Goal: Task Accomplishment & Management: Complete application form

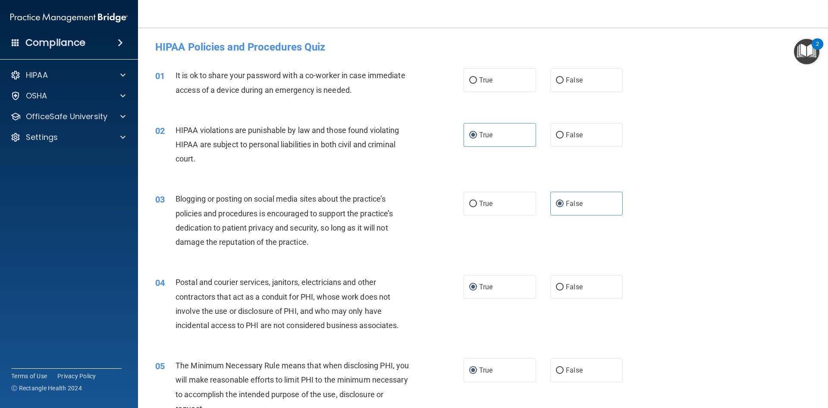
scroll to position [1624, 0]
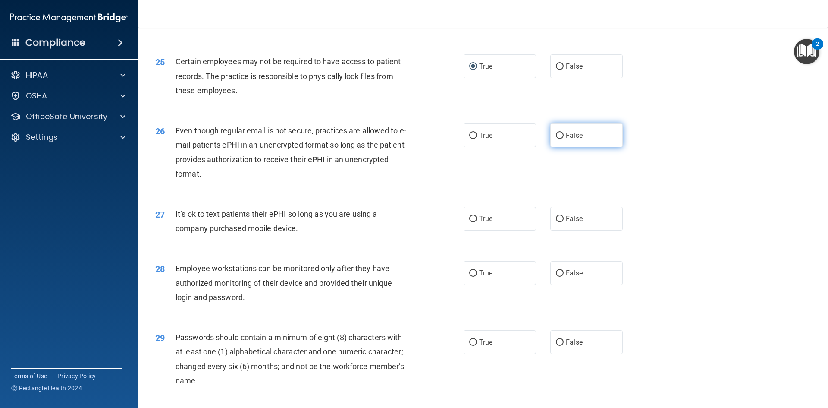
click at [559, 147] on label "False" at bounding box center [587, 135] width 72 height 24
click at [559, 139] on input "False" at bounding box center [560, 135] width 8 height 6
radio input "true"
click at [566, 223] on span "False" at bounding box center [574, 218] width 17 height 8
click at [564, 222] on input "False" at bounding box center [560, 219] width 8 height 6
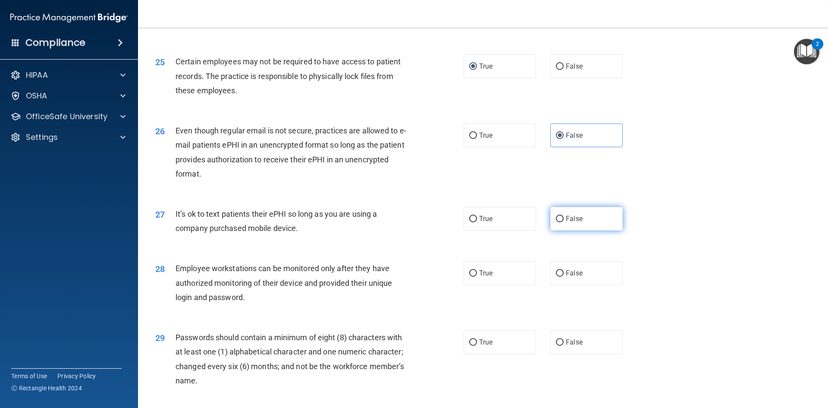
radio input "true"
click at [677, 233] on div "27 It’s ok to text patients their ePHI so long as you are using a company purch…" at bounding box center [483, 223] width 669 height 54
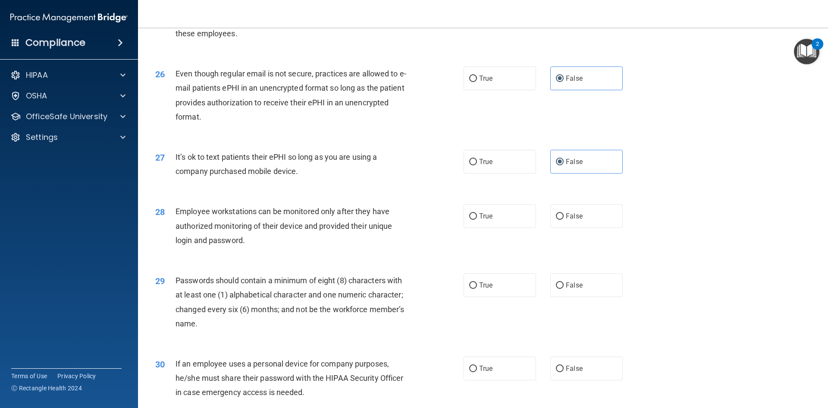
scroll to position [1753, 0]
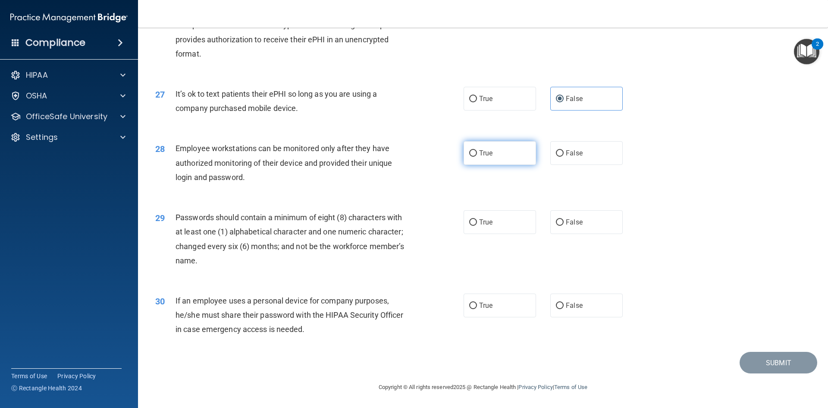
click at [487, 165] on label "True" at bounding box center [500, 153] width 72 height 24
click at [477, 157] on input "True" at bounding box center [473, 153] width 8 height 6
radio input "true"
click at [503, 234] on label "True" at bounding box center [500, 222] width 72 height 24
click at [477, 226] on input "True" at bounding box center [473, 222] width 8 height 6
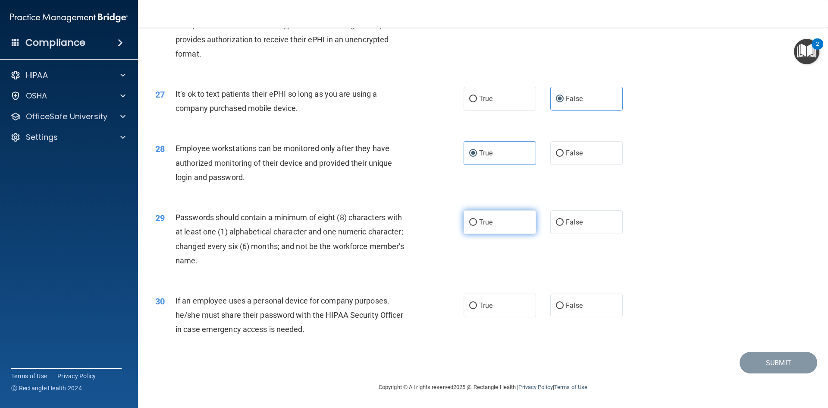
radio input "true"
click at [551, 315] on label "False" at bounding box center [587, 305] width 72 height 24
click at [556, 309] on input "False" at bounding box center [560, 305] width 8 height 6
radio input "true"
click at [715, 361] on div "Submit" at bounding box center [483, 363] width 669 height 22
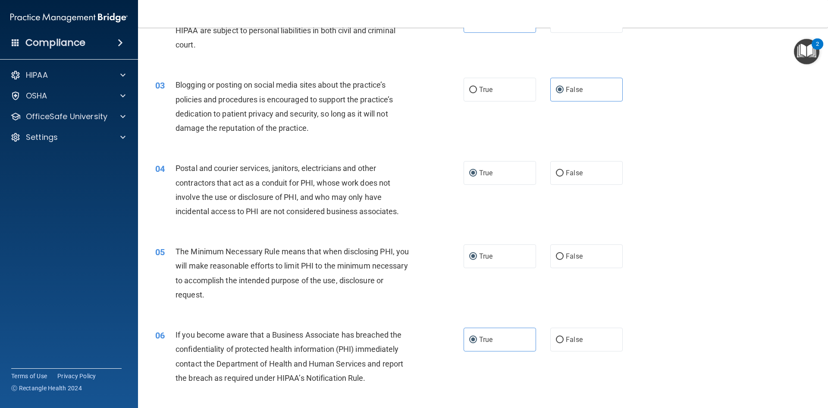
scroll to position [0, 0]
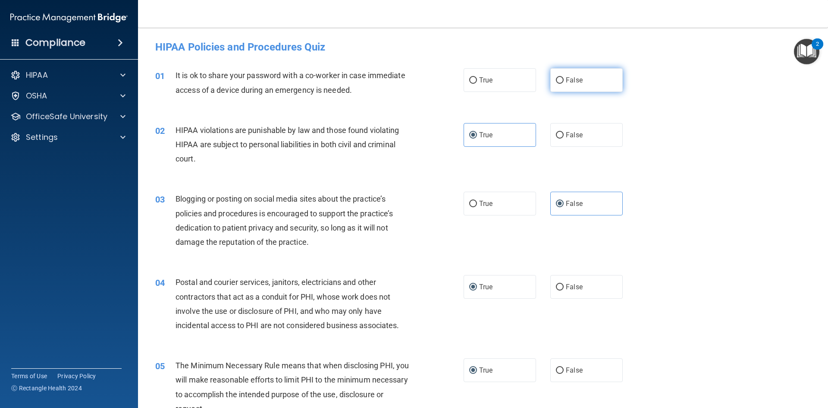
click at [556, 79] on input "False" at bounding box center [560, 80] width 8 height 6
radio input "true"
click at [670, 155] on div "02 HIPAA violations are punishable by law and those found violating HIPAA are s…" at bounding box center [483, 146] width 669 height 69
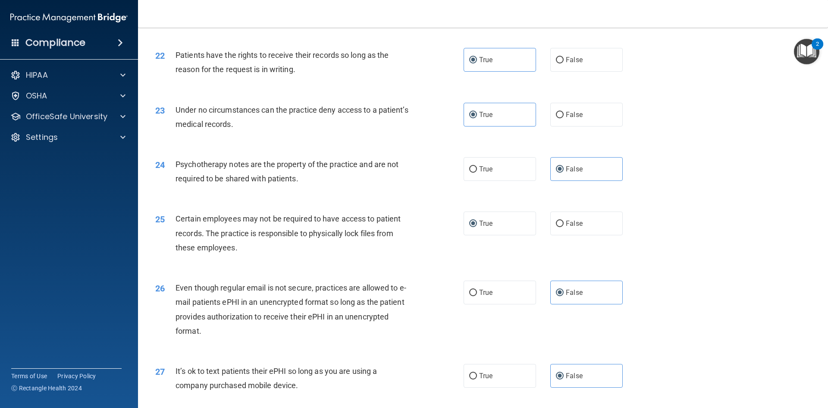
scroll to position [1758, 0]
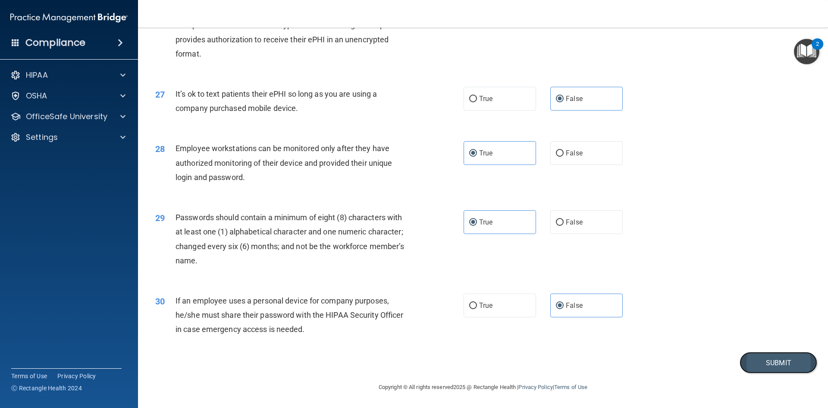
click at [749, 365] on button "Submit" at bounding box center [779, 363] width 78 height 22
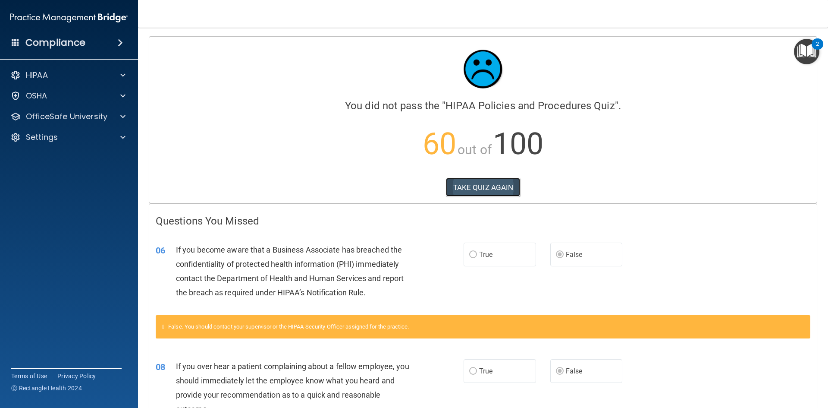
click at [502, 189] on button "TAKE QUIZ AGAIN" at bounding box center [483, 187] width 75 height 19
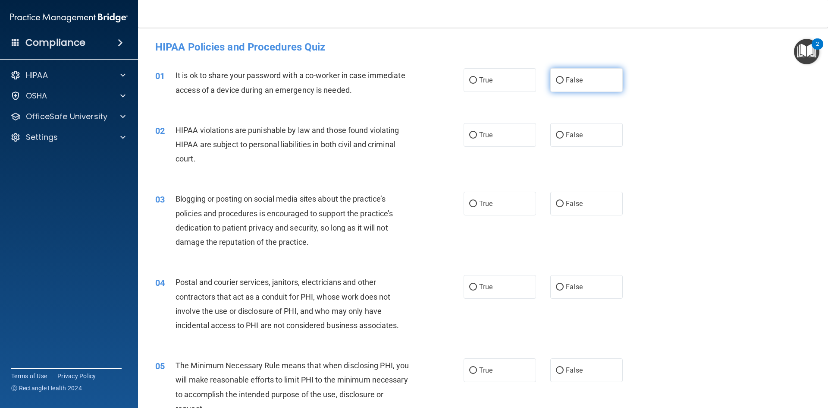
click at [572, 83] on span "False" at bounding box center [574, 80] width 17 height 8
click at [564, 83] on input "False" at bounding box center [560, 80] width 8 height 6
radio input "true"
click at [491, 139] on label "True" at bounding box center [500, 135] width 72 height 24
click at [477, 138] on input "True" at bounding box center [473, 135] width 8 height 6
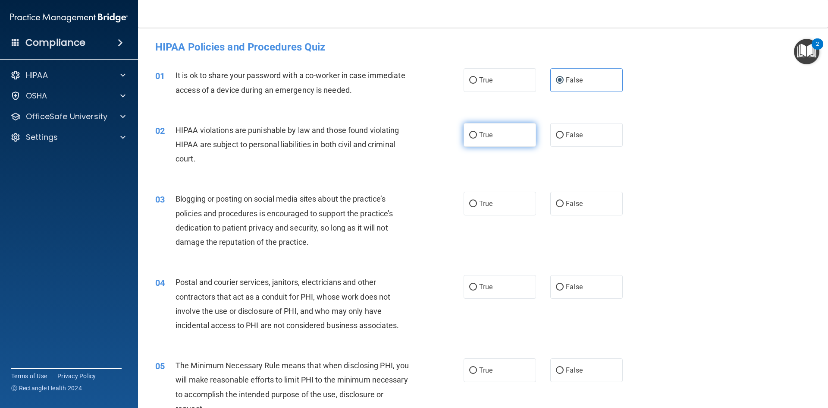
radio input "true"
click at [404, 180] on div "02 HIPAA violations are punishable by law and those found violating HIPAA are s…" at bounding box center [483, 146] width 669 height 69
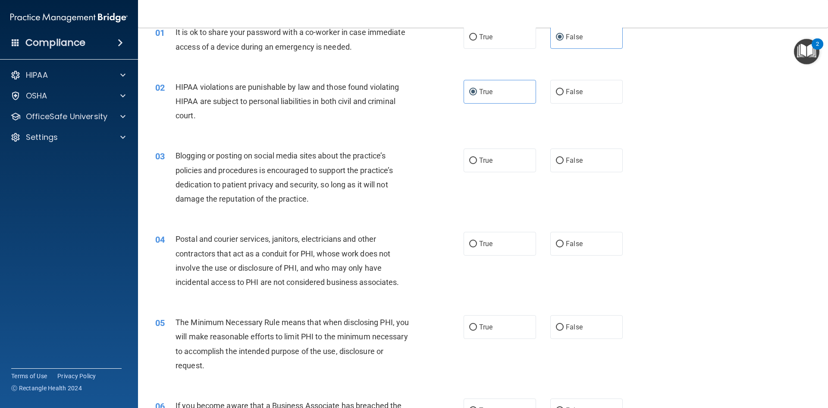
scroll to position [86, 0]
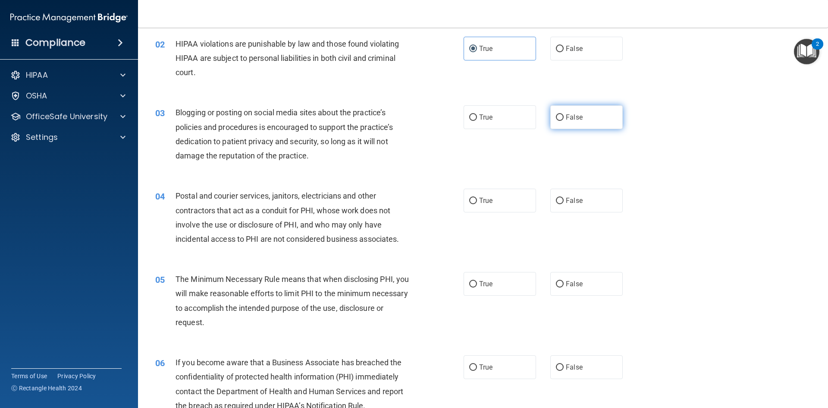
click at [557, 117] on input "False" at bounding box center [560, 117] width 8 height 6
radio input "true"
click at [664, 138] on div "03 Blogging or posting on social media sites about the practice’s policies and …" at bounding box center [483, 135] width 669 height 83
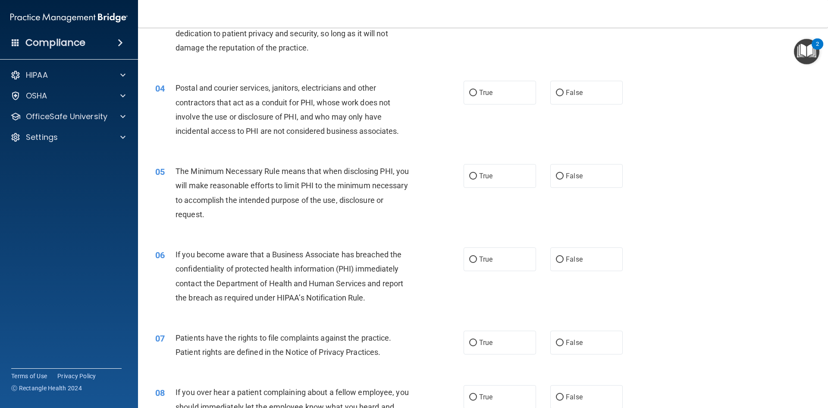
scroll to position [216, 0]
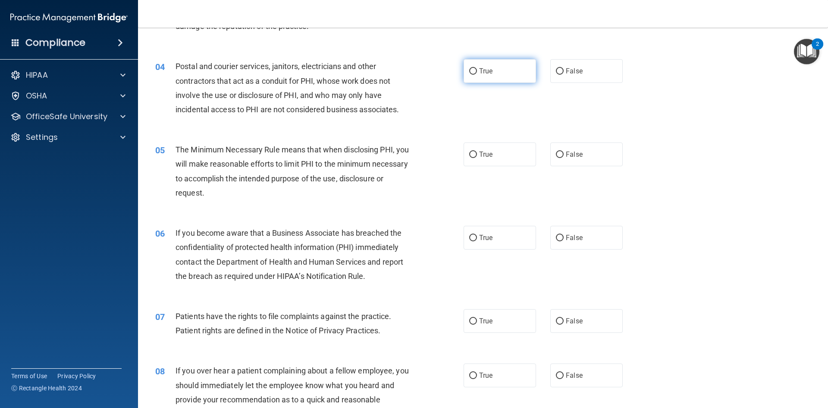
click at [504, 71] on label "True" at bounding box center [500, 71] width 72 height 24
click at [477, 71] on input "True" at bounding box center [473, 71] width 8 height 6
radio input "true"
click at [654, 104] on div "04 Postal and courier services, janitors, electricians and other contractors th…" at bounding box center [483, 89] width 669 height 83
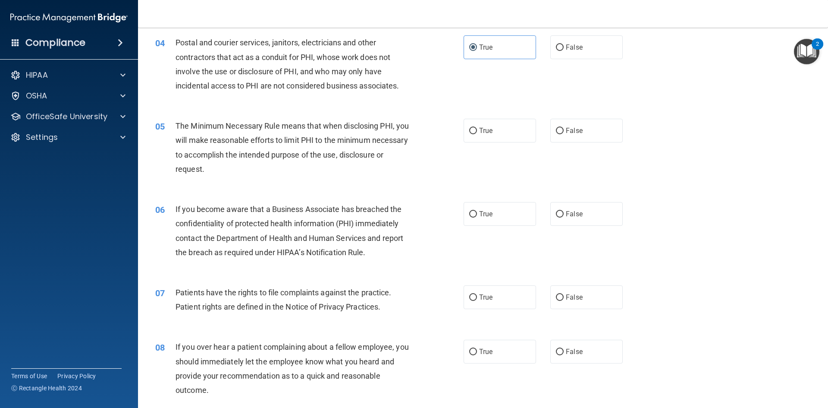
scroll to position [259, 0]
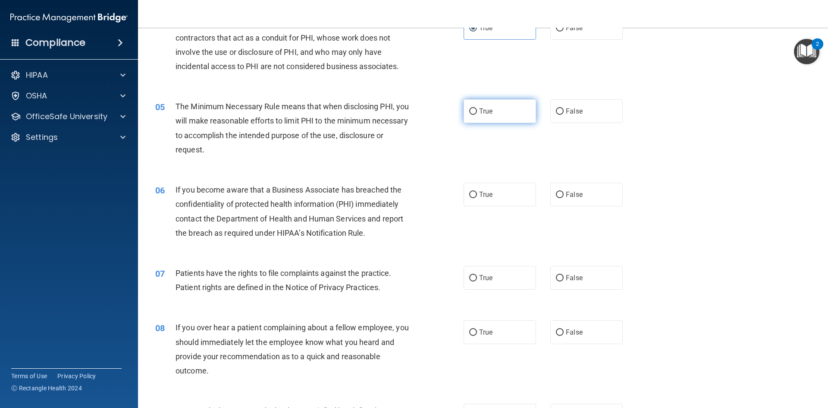
click at [485, 115] on label "True" at bounding box center [500, 111] width 72 height 24
click at [477, 115] on input "True" at bounding box center [473, 111] width 8 height 6
radio input "true"
click at [678, 130] on div "05 The Minimum Necessary Rule means that when disclosing PHI, you will make rea…" at bounding box center [483, 129] width 669 height 83
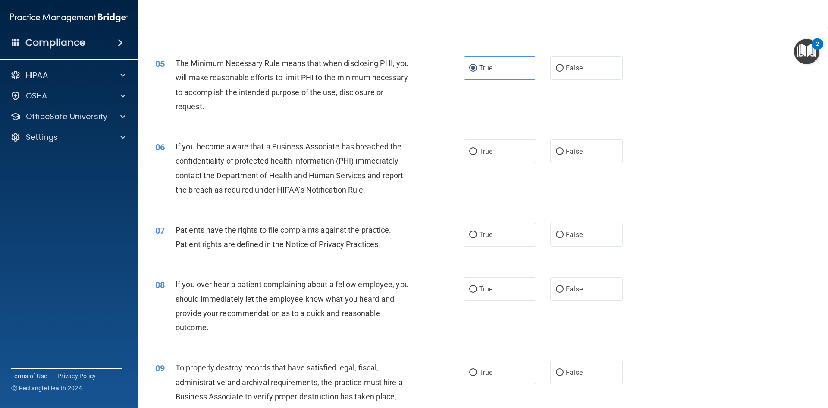
scroll to position [345, 0]
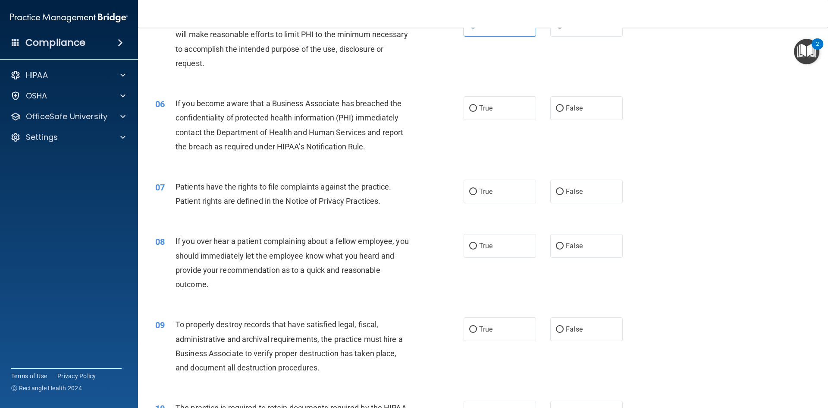
drag, startPoint x: 579, startPoint y: 108, endPoint x: 683, endPoint y: 119, distance: 104.1
click at [579, 108] on label "False" at bounding box center [587, 108] width 72 height 24
click at [564, 108] on input "False" at bounding box center [560, 108] width 8 height 6
radio input "true"
click at [699, 123] on div "06 If you become aware that a Business Associate has breached the confidentiali…" at bounding box center [483, 126] width 669 height 83
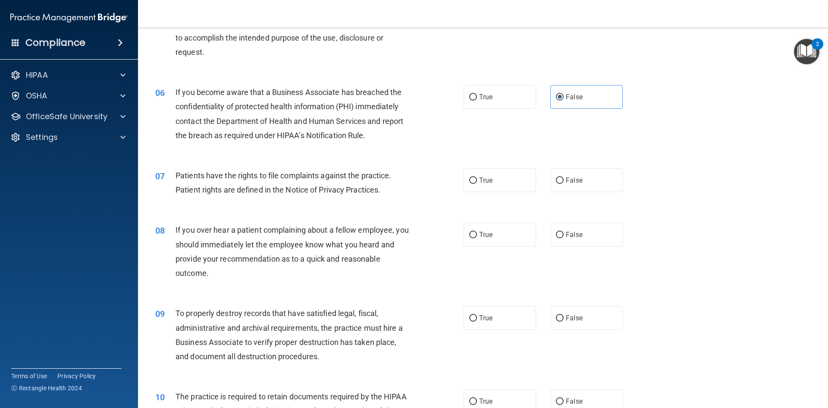
scroll to position [388, 0]
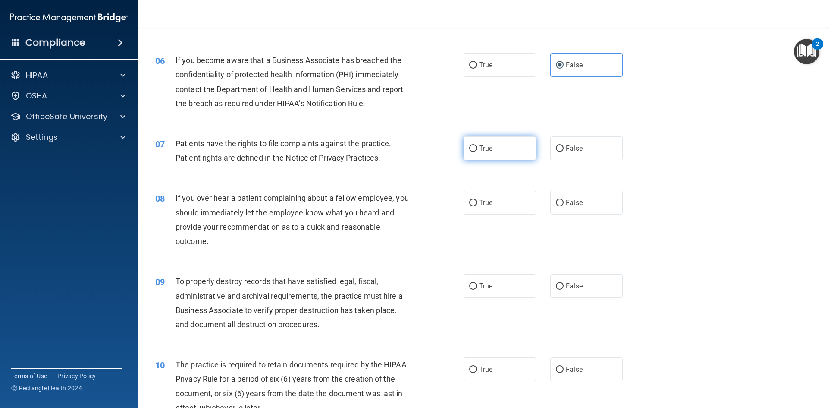
click at [485, 146] on span "True" at bounding box center [485, 148] width 13 height 8
click at [477, 146] on input "True" at bounding box center [473, 148] width 8 height 6
radio input "true"
click at [727, 159] on div "07 Patients have the rights to file complaints against the practice. Patient ri…" at bounding box center [483, 153] width 669 height 54
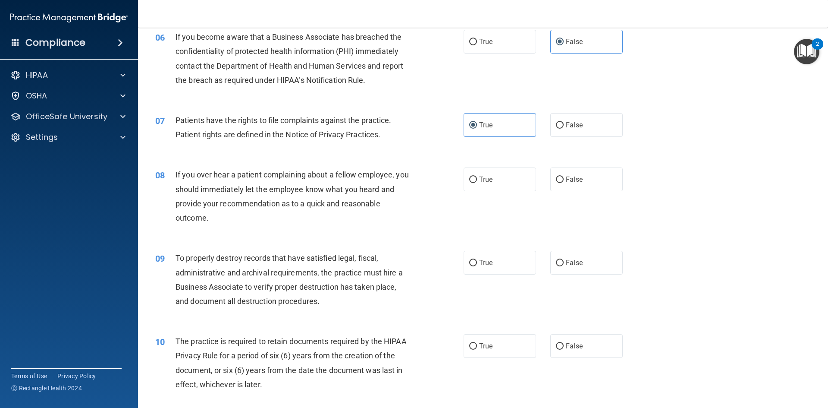
scroll to position [475, 0]
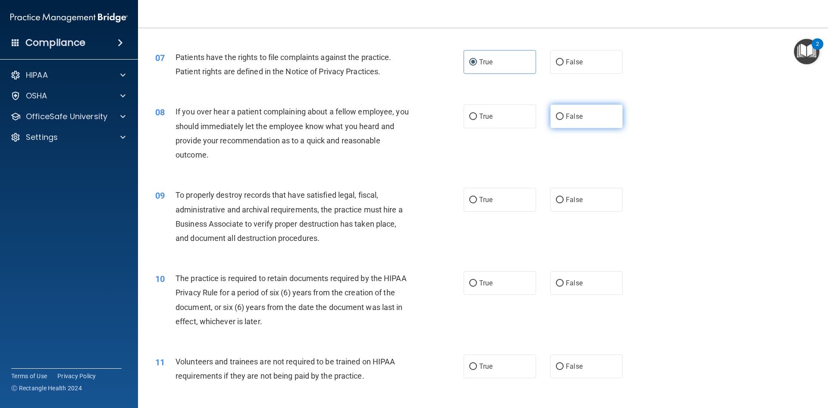
click at [587, 118] on label "False" at bounding box center [587, 116] width 72 height 24
click at [564, 118] on input "False" at bounding box center [560, 116] width 8 height 6
radio input "true"
click at [639, 145] on div "08 If you over hear a patient complaining about a fellow employee, you should i…" at bounding box center [483, 135] width 669 height 83
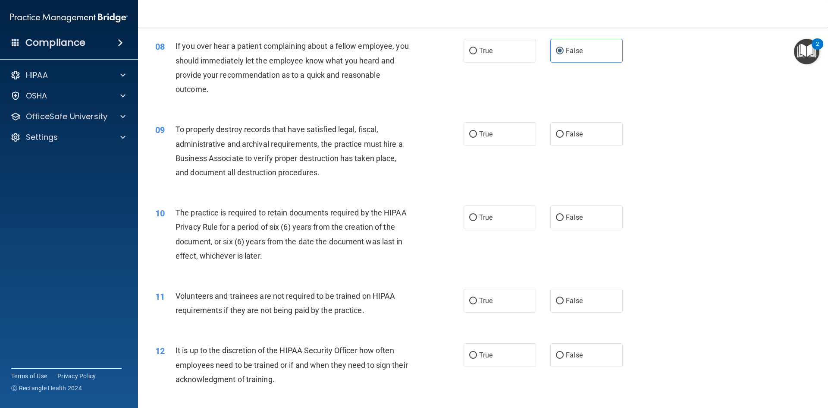
scroll to position [561, 0]
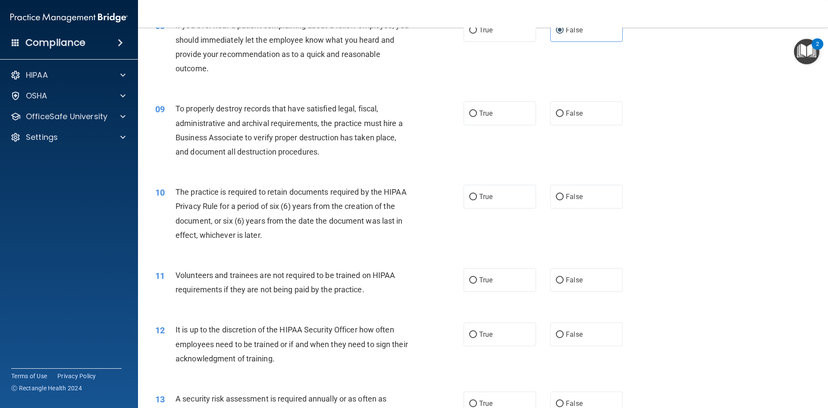
drag, startPoint x: 589, startPoint y: 111, endPoint x: 695, endPoint y: 159, distance: 116.8
click at [590, 111] on label "False" at bounding box center [587, 113] width 72 height 24
click at [564, 111] on input "False" at bounding box center [560, 113] width 8 height 6
radio input "true"
click at [696, 159] on div "09 To properly destroy records that have satisfied legal, fiscal, administrativ…" at bounding box center [483, 132] width 669 height 83
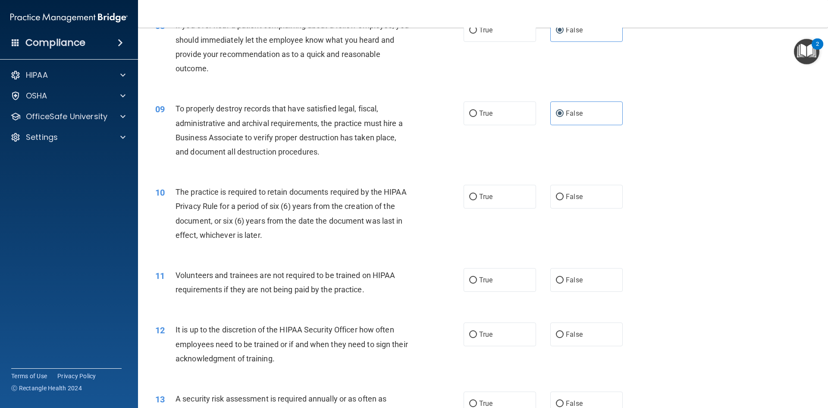
scroll to position [604, 0]
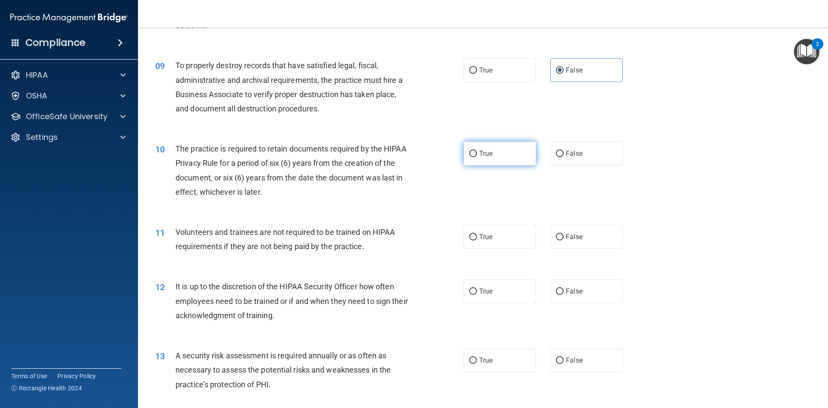
click at [469, 162] on label "True" at bounding box center [500, 154] width 72 height 24
click at [469, 157] on input "True" at bounding box center [473, 154] width 8 height 6
radio input "true"
click at [626, 191] on div "10 The practice is required to retain documents required by the HIPAA Privacy R…" at bounding box center [483, 172] width 669 height 83
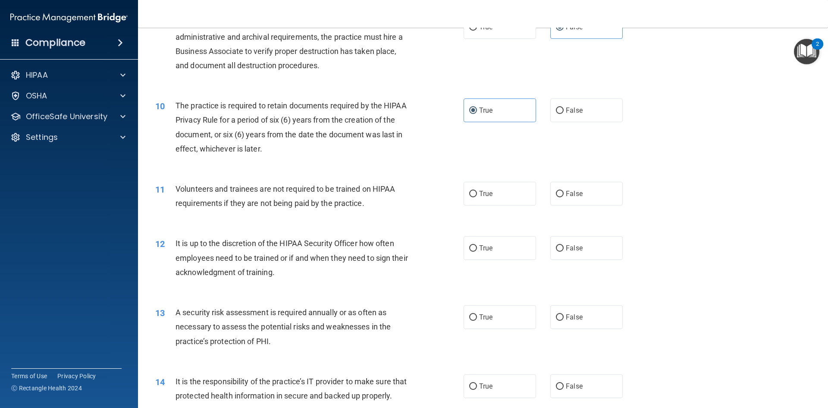
scroll to position [690, 0]
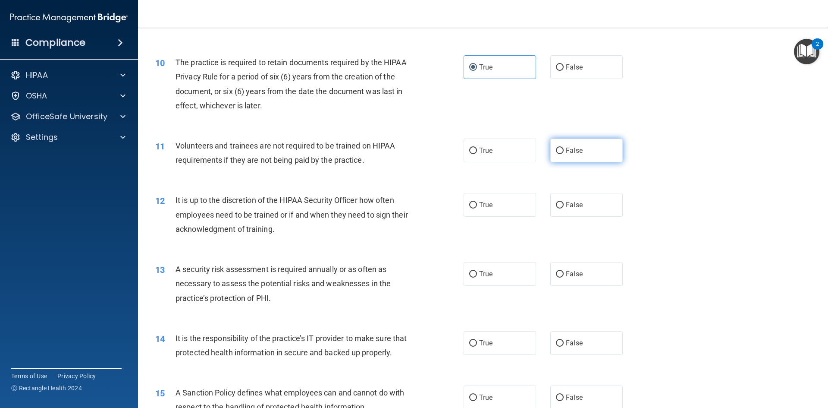
click at [568, 155] on label "False" at bounding box center [587, 150] width 72 height 24
click at [564, 154] on input "False" at bounding box center [560, 151] width 8 height 6
radio input "true"
click at [661, 177] on div "11 Volunteers and trainees are not required to be trained on HIPAA requirements…" at bounding box center [483, 155] width 669 height 54
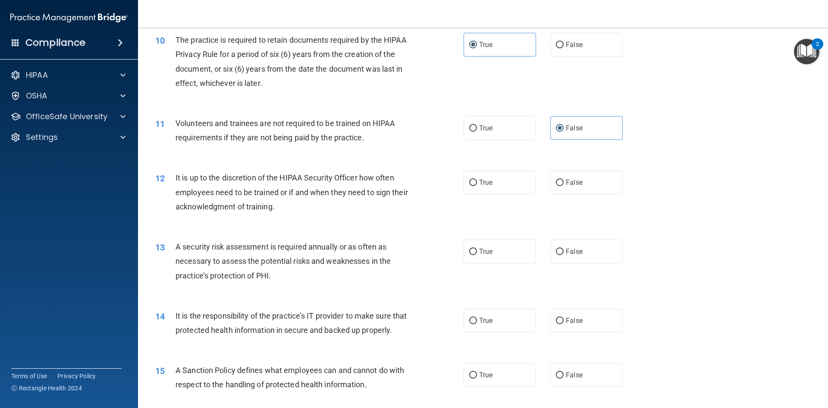
scroll to position [733, 0]
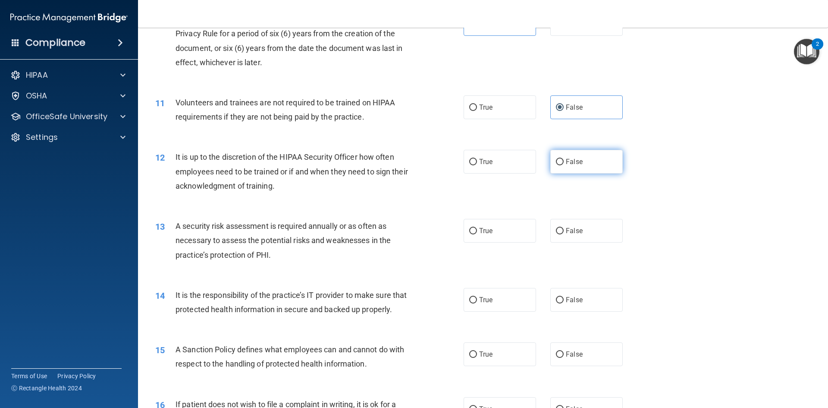
click at [605, 164] on label "False" at bounding box center [587, 162] width 72 height 24
click at [564, 164] on input "False" at bounding box center [560, 162] width 8 height 6
radio input "true"
click at [675, 196] on div "12 It is up to the discretion of the HIPAA Security Officer how often employees…" at bounding box center [483, 173] width 669 height 69
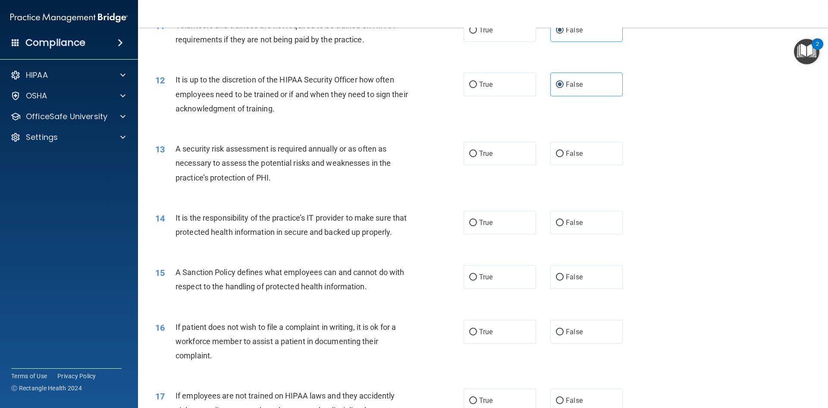
scroll to position [820, 0]
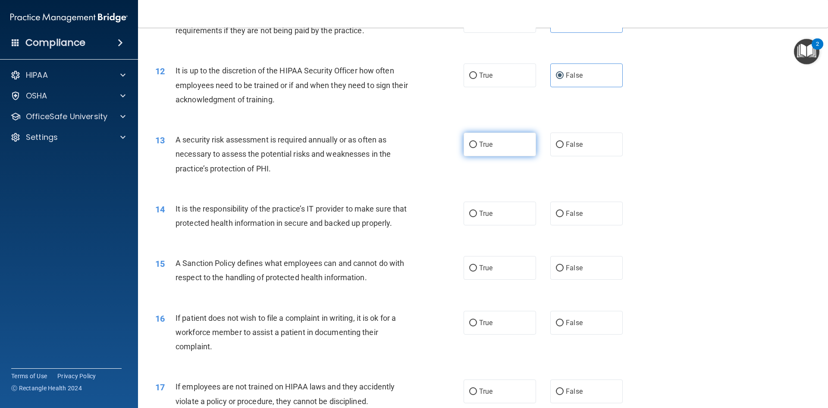
click at [505, 152] on label "True" at bounding box center [500, 144] width 72 height 24
click at [477, 148] on input "True" at bounding box center [473, 145] width 8 height 6
radio input "true"
click at [655, 183] on div "13 A security risk assessment is required annually or as often as necessary to …" at bounding box center [483, 156] width 669 height 69
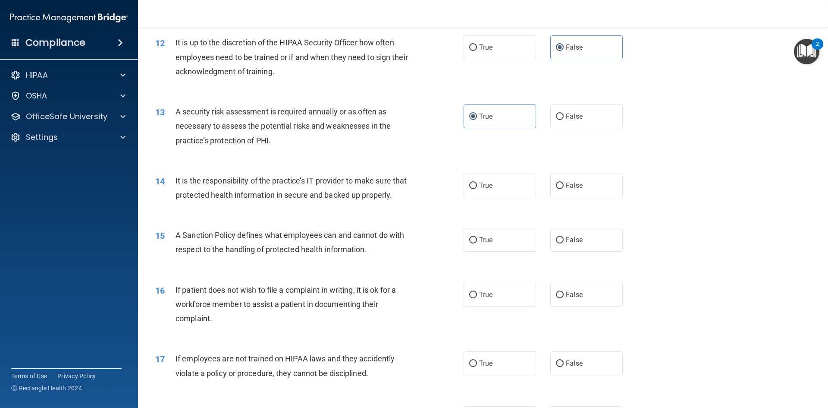
scroll to position [863, 0]
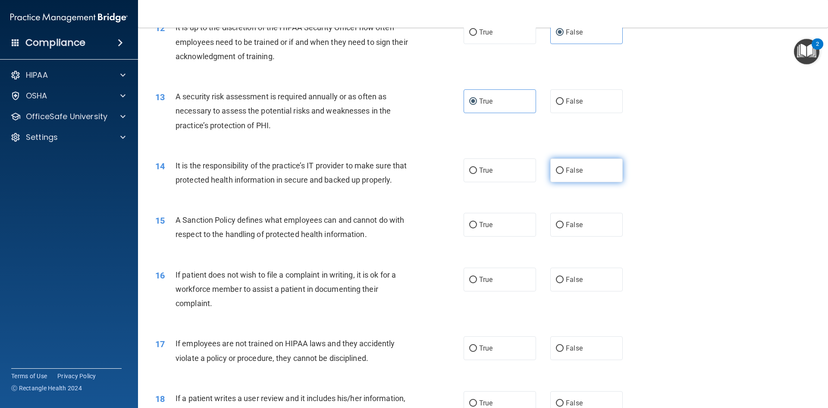
click at [604, 172] on label "False" at bounding box center [587, 170] width 72 height 24
click at [564, 172] on input "False" at bounding box center [560, 170] width 8 height 6
radio input "true"
click at [685, 202] on div "14 It is the responsibility of the practice’s IT provider to make sure that pro…" at bounding box center [483, 175] width 669 height 54
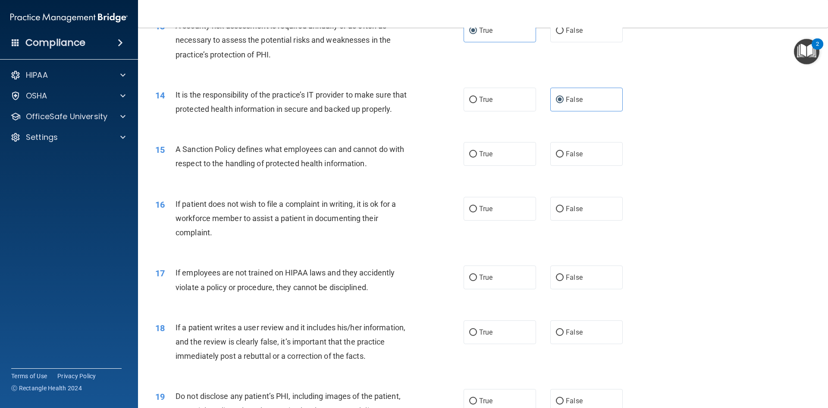
scroll to position [949, 0]
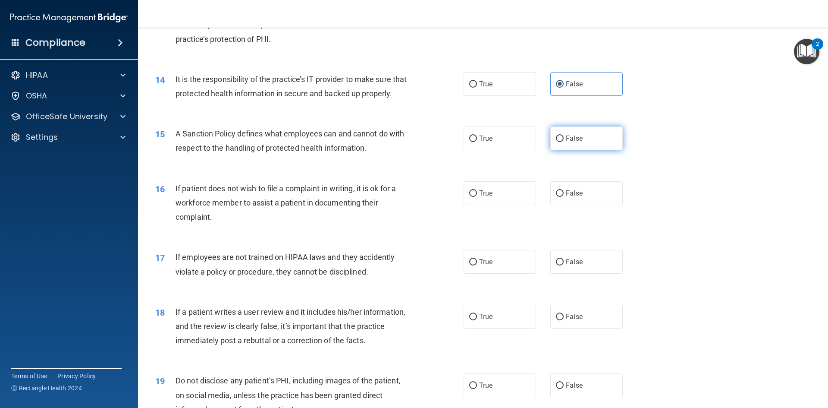
click at [603, 150] on label "False" at bounding box center [587, 138] width 72 height 24
click at [564, 142] on input "False" at bounding box center [560, 138] width 8 height 6
radio input "true"
click at [667, 199] on div "16 If patient does not wish to file a complaint in writing, it is ok for a work…" at bounding box center [483, 204] width 669 height 69
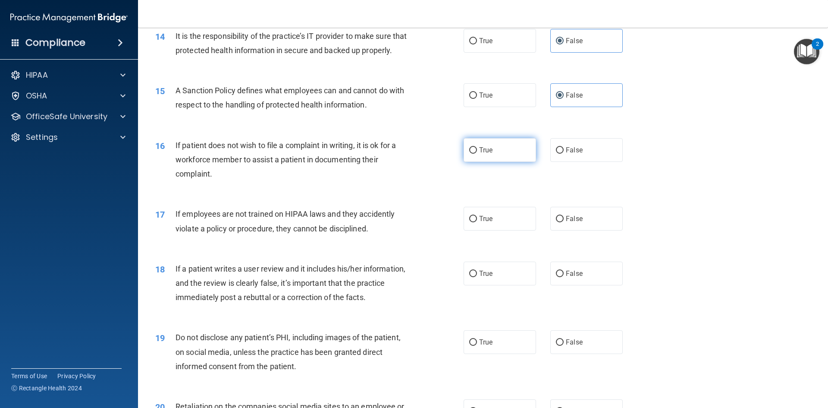
click at [483, 162] on label "True" at bounding box center [500, 150] width 72 height 24
click at [477, 154] on input "True" at bounding box center [473, 150] width 8 height 6
radio input "true"
click at [688, 196] on div "16 If patient does not wish to file a complaint in writing, it is ok for a work…" at bounding box center [483, 161] width 669 height 69
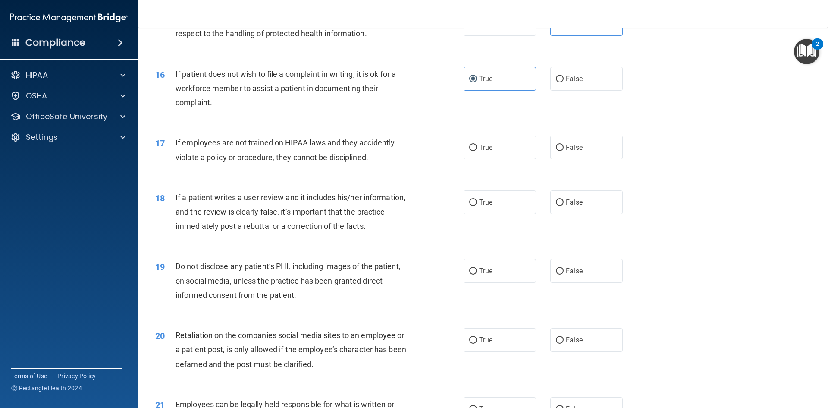
scroll to position [1079, 0]
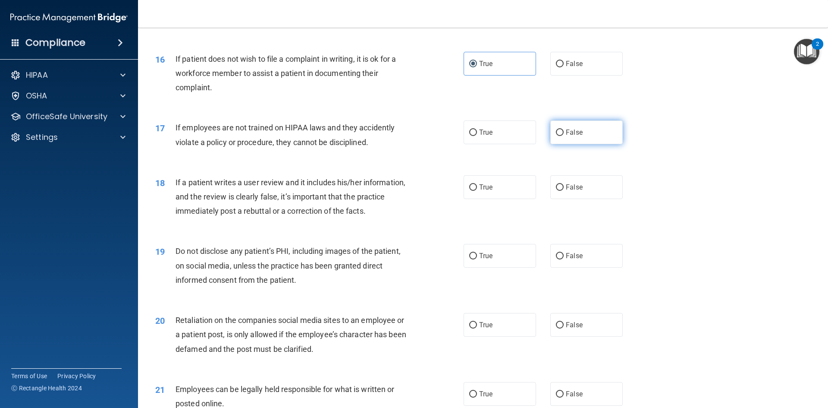
click at [595, 144] on label "False" at bounding box center [587, 132] width 72 height 24
click at [564, 136] on input "False" at bounding box center [560, 132] width 8 height 6
radio input "true"
click at [694, 187] on div "18 If a patient writes a user review and it includes his/her information, and t…" at bounding box center [483, 198] width 669 height 69
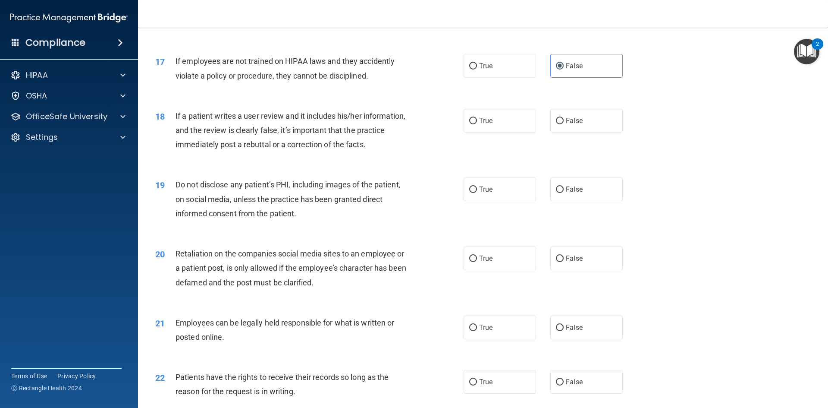
scroll to position [1165, 0]
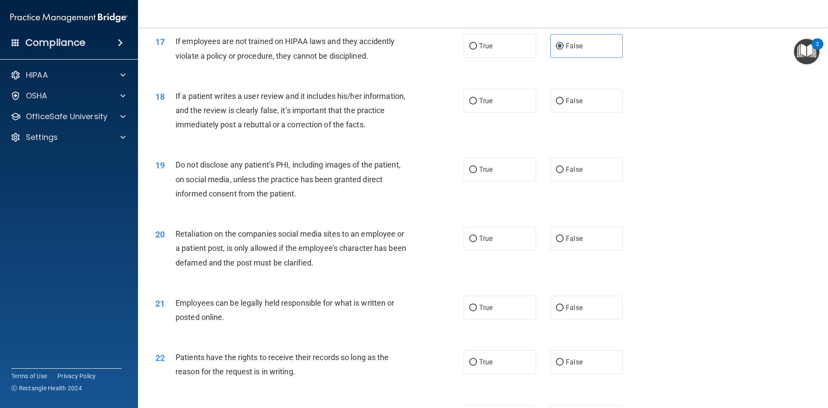
drag, startPoint x: 582, startPoint y: 115, endPoint x: 635, endPoint y: 142, distance: 59.0
click at [584, 113] on label "False" at bounding box center [587, 101] width 72 height 24
click at [564, 104] on input "False" at bounding box center [560, 101] width 8 height 6
radio input "true"
click at [698, 173] on div "19 Do not disclose any patient’s PHI, including images of the patient, on socia…" at bounding box center [483, 181] width 669 height 69
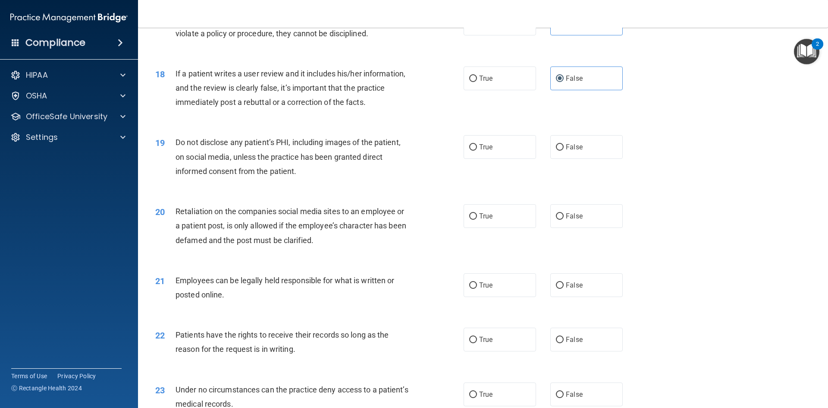
scroll to position [1208, 0]
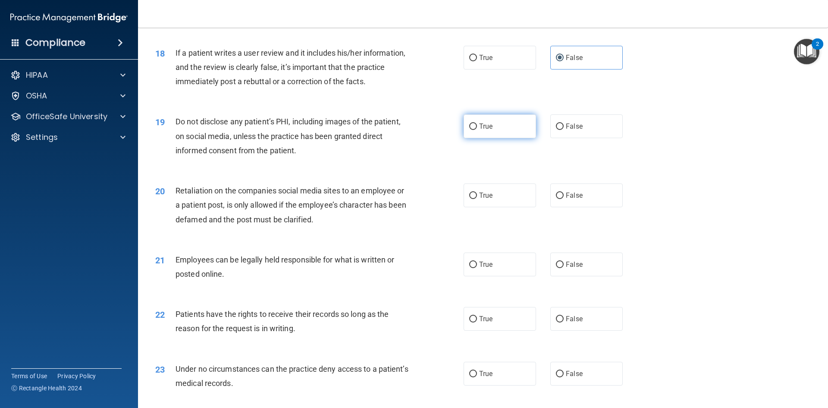
click at [491, 138] on label "True" at bounding box center [500, 126] width 72 height 24
click at [477, 130] on input "True" at bounding box center [473, 126] width 8 height 6
radio input "true"
click at [643, 173] on div "19 Do not disclose any patient’s PHI, including images of the patient, on socia…" at bounding box center [483, 138] width 669 height 69
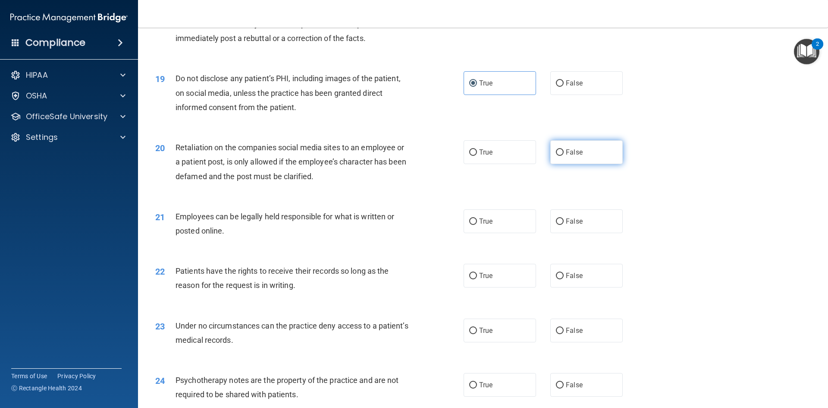
click at [592, 164] on label "False" at bounding box center [587, 152] width 72 height 24
click at [564, 156] on input "False" at bounding box center [560, 152] width 8 height 6
radio input "true"
click at [676, 195] on div "20 Retaliation on the companies social media sites to an employee or a patient …" at bounding box center [483, 163] width 669 height 69
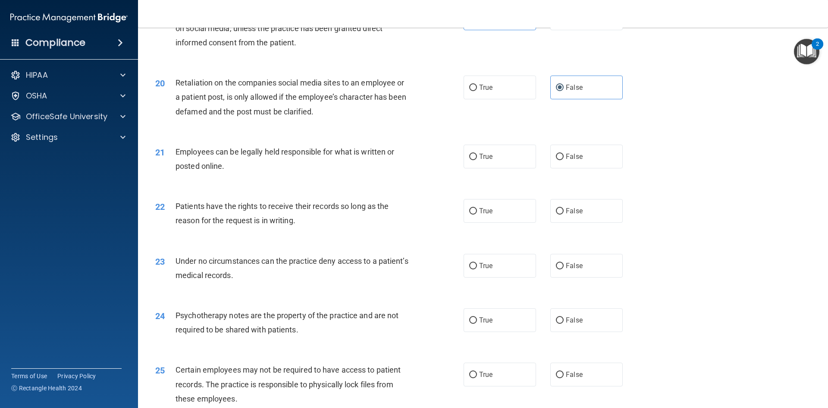
scroll to position [1338, 0]
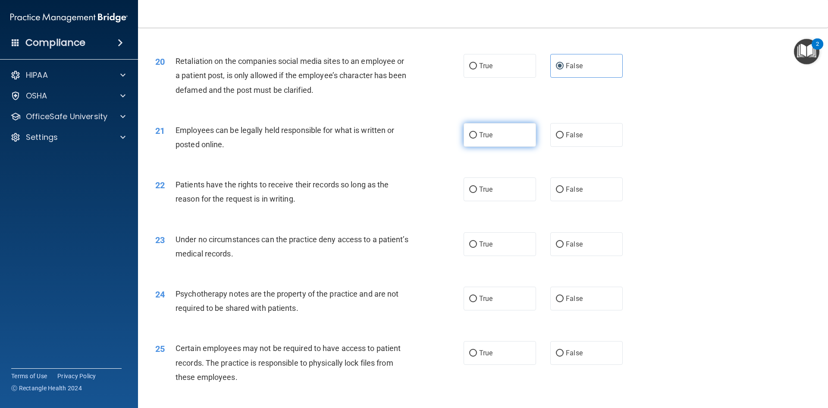
drag, startPoint x: 501, startPoint y: 148, endPoint x: 604, endPoint y: 164, distance: 104.8
click at [501, 147] on label "True" at bounding box center [500, 135] width 72 height 24
click at [477, 138] on input "True" at bounding box center [473, 135] width 8 height 6
radio input "true"
click at [682, 184] on div "22 Patients have the rights to receive their records so long as the reason for …" at bounding box center [483, 194] width 669 height 54
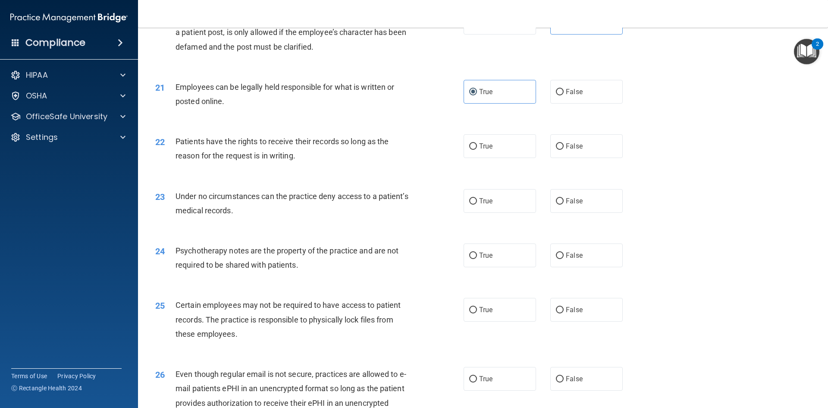
scroll to position [1424, 0]
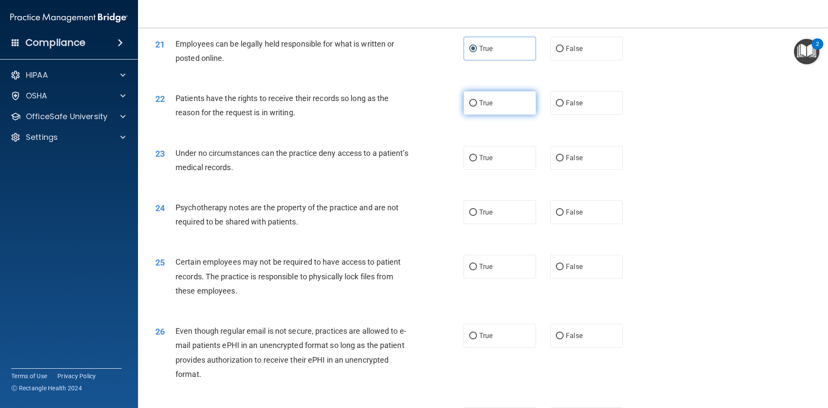
click at [513, 115] on label "True" at bounding box center [500, 103] width 72 height 24
click at [477, 107] on input "True" at bounding box center [473, 103] width 8 height 6
radio input "true"
click at [633, 135] on div "22 Patients have the rights to receive their records so long as the reason for …" at bounding box center [483, 107] width 669 height 54
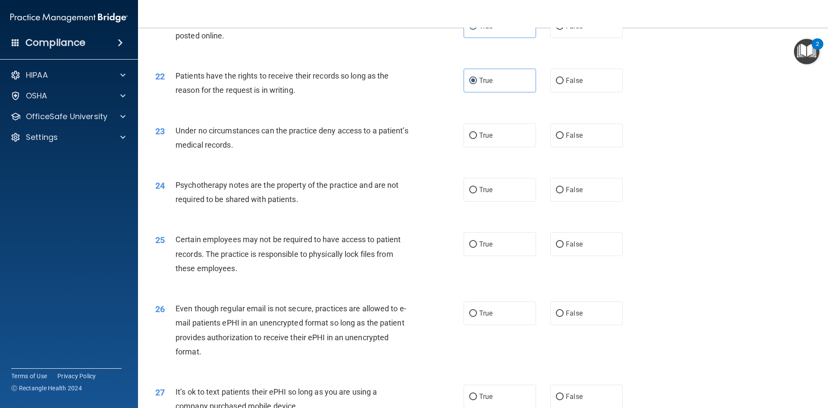
scroll to position [1467, 0]
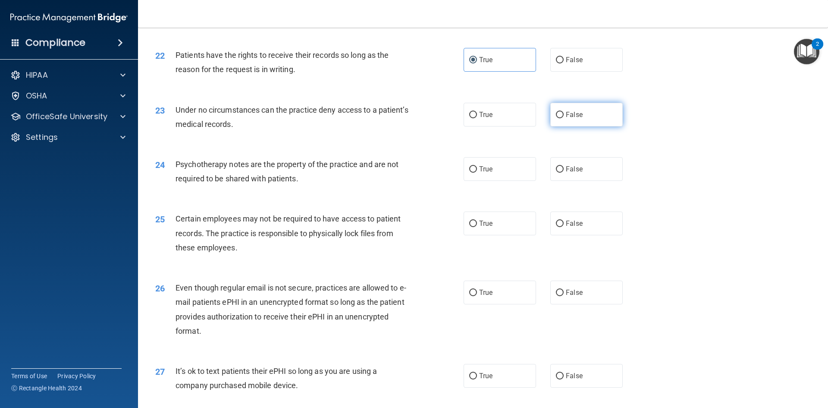
click at [604, 126] on label "False" at bounding box center [587, 115] width 72 height 24
click at [564, 118] on input "False" at bounding box center [560, 115] width 8 height 6
radio input "true"
click at [649, 146] on div "23 Under no circumstances can the practice deny access to a patient’s medical r…" at bounding box center [483, 119] width 669 height 54
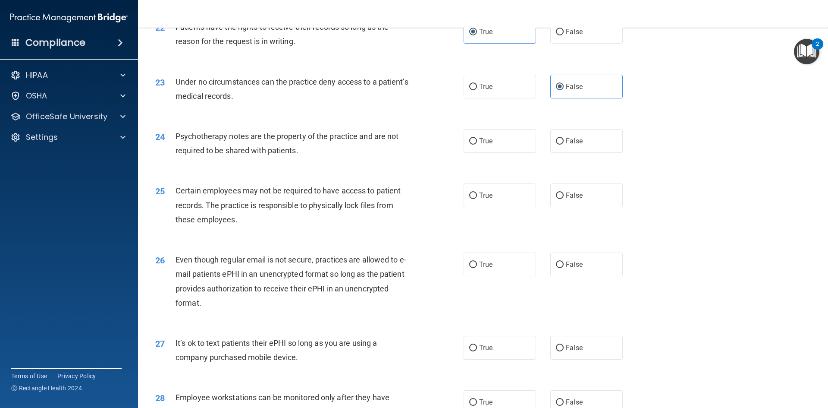
scroll to position [1510, 0]
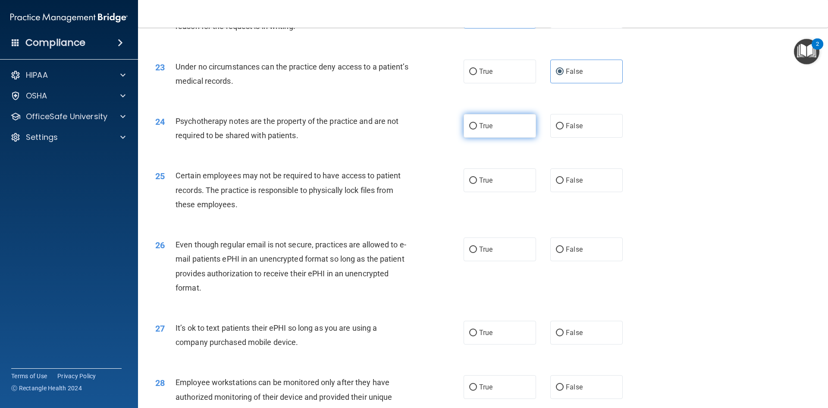
click at [499, 138] on label "True" at bounding box center [500, 126] width 72 height 24
click at [477, 129] on input "True" at bounding box center [473, 126] width 8 height 6
radio input "true"
click at [631, 157] on div "24 Psychotherapy notes are the property of the practice and are not required to…" at bounding box center [483, 130] width 669 height 54
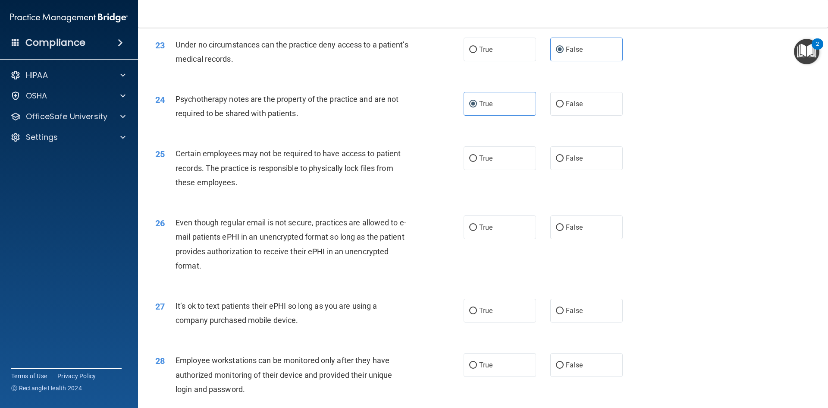
scroll to position [1553, 0]
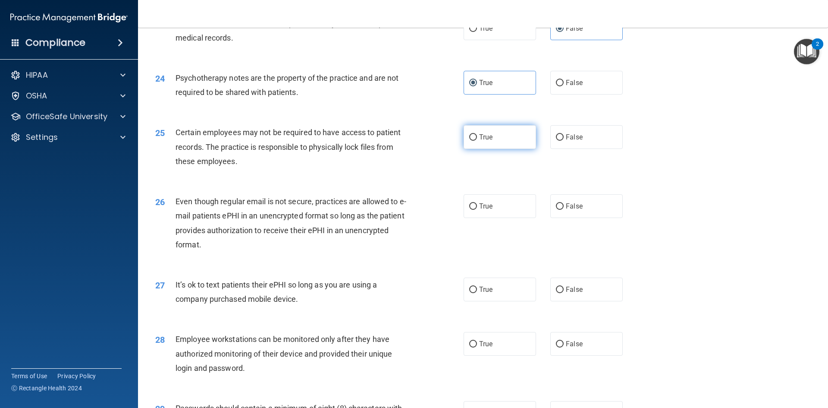
click at [479, 141] on span "True" at bounding box center [485, 137] width 13 height 8
click at [477, 141] on input "True" at bounding box center [473, 137] width 8 height 6
radio input "true"
click at [671, 157] on div "25 Certain employees may not be required to have access to patient records. The…" at bounding box center [483, 148] width 669 height 69
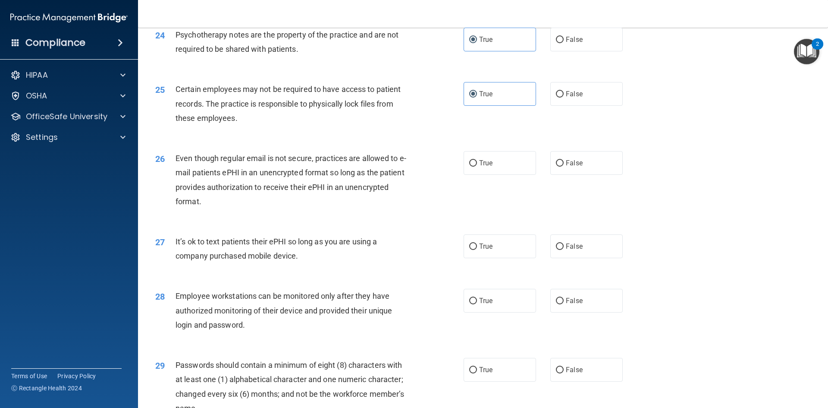
scroll to position [1640, 0]
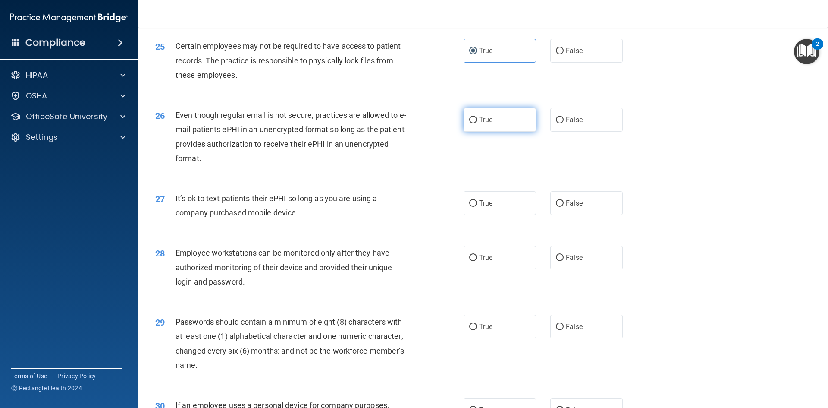
click at [501, 132] on label "True" at bounding box center [500, 120] width 72 height 24
click at [477, 123] on input "True" at bounding box center [473, 120] width 8 height 6
radio input "true"
click at [645, 165] on div "26 Even though regular email is not secure, practices are allowed to e-mail pat…" at bounding box center [483, 138] width 669 height 83
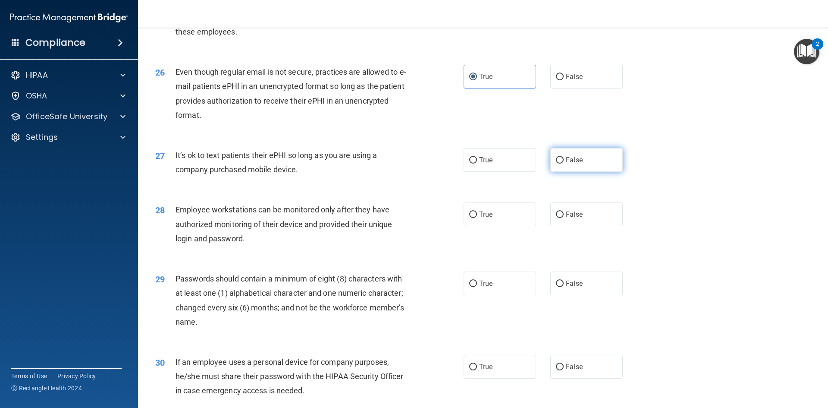
click at [592, 167] on label "False" at bounding box center [587, 160] width 72 height 24
click at [564, 164] on input "False" at bounding box center [560, 160] width 8 height 6
radio input "true"
click at [657, 177] on div "27 It’s ok to text patients their ePHI so long as you are using a company purch…" at bounding box center [483, 164] width 669 height 54
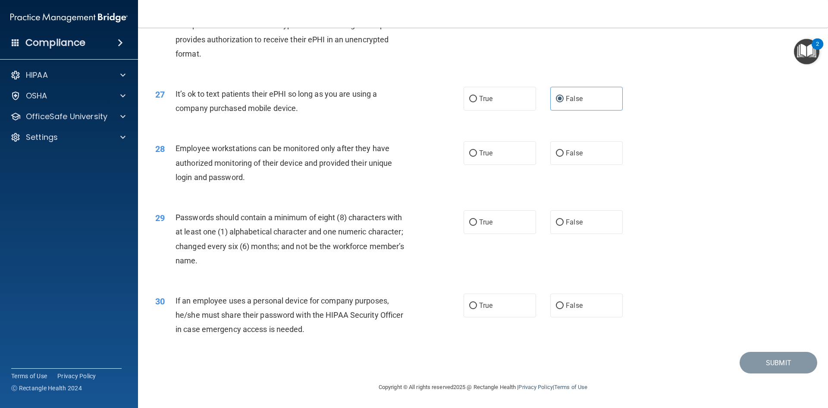
scroll to position [1758, 0]
click at [592, 153] on label "False" at bounding box center [587, 153] width 72 height 24
click at [564, 153] on input "False" at bounding box center [560, 153] width 8 height 6
radio input "true"
click at [677, 164] on div "28 Employee workstations can be monitored only after they have authorized monit…" at bounding box center [483, 164] width 669 height 69
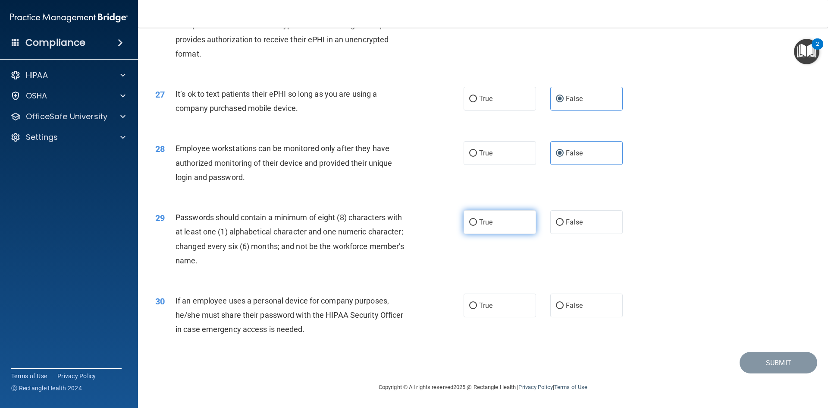
click at [488, 219] on span "True" at bounding box center [485, 222] width 13 height 8
click at [477, 219] on input "True" at bounding box center [473, 222] width 8 height 6
radio input "true"
click at [665, 235] on div "29 Passwords should contain a minimum of eight (8) characters with at least one…" at bounding box center [483, 240] width 669 height 83
click at [437, 273] on div "29 Passwords should contain a minimum of eight (8) characters with at least one…" at bounding box center [483, 240] width 669 height 83
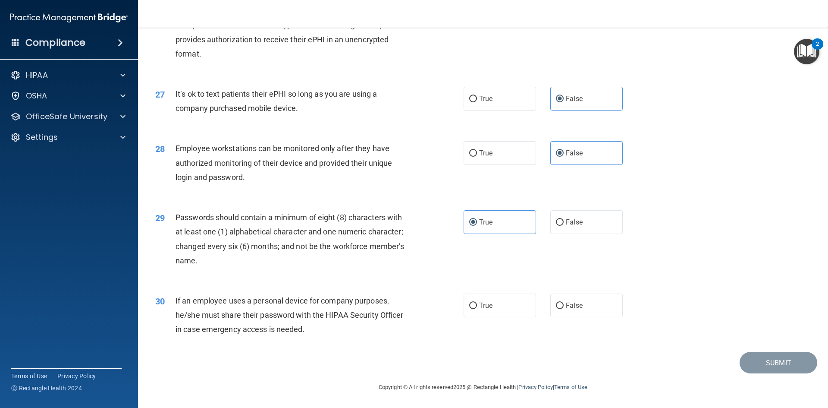
click at [329, 342] on div "30 If an employee uses a personal device for company purposes, he/she must shar…" at bounding box center [483, 317] width 669 height 69
click at [516, 299] on label "True" at bounding box center [500, 305] width 72 height 24
click at [477, 302] on input "True" at bounding box center [473, 305] width 8 height 6
radio input "true"
click at [795, 365] on button "Submit" at bounding box center [779, 363] width 78 height 22
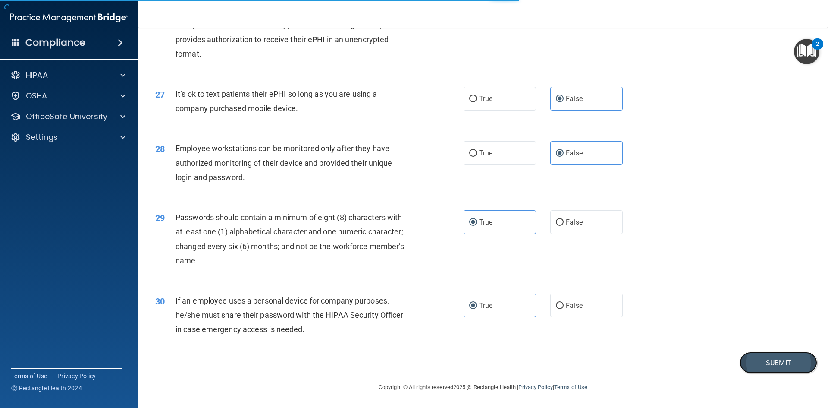
click at [757, 364] on button "Submit" at bounding box center [779, 363] width 78 height 22
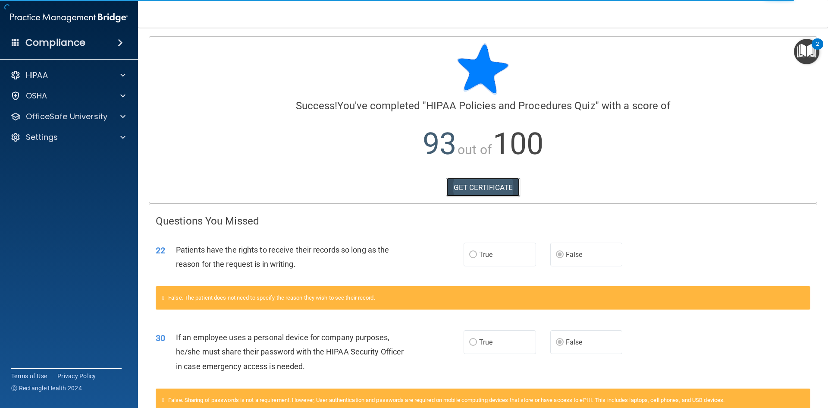
click at [477, 187] on link "GET CERTIFICATE" at bounding box center [484, 187] width 74 height 19
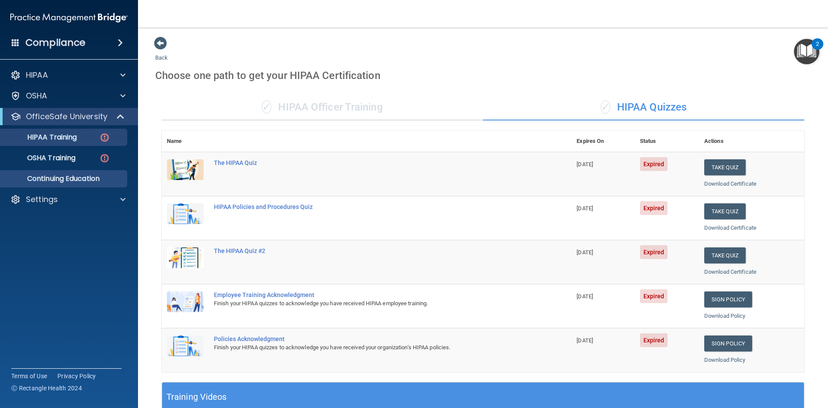
scroll to position [113, 0]
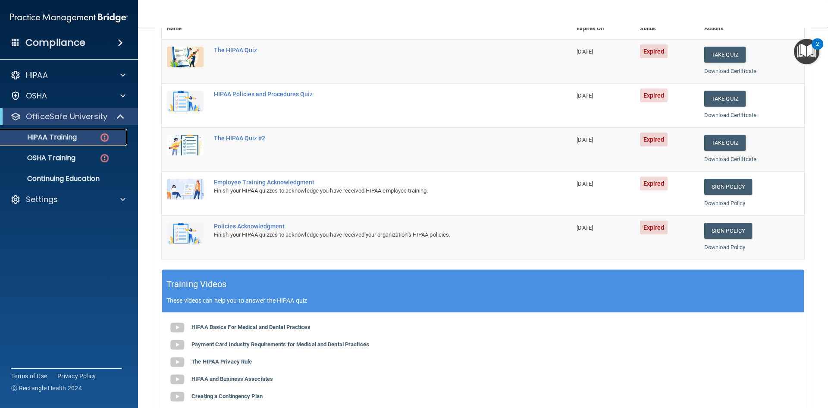
click at [57, 133] on p "HIPAA Training" at bounding box center [41, 137] width 71 height 9
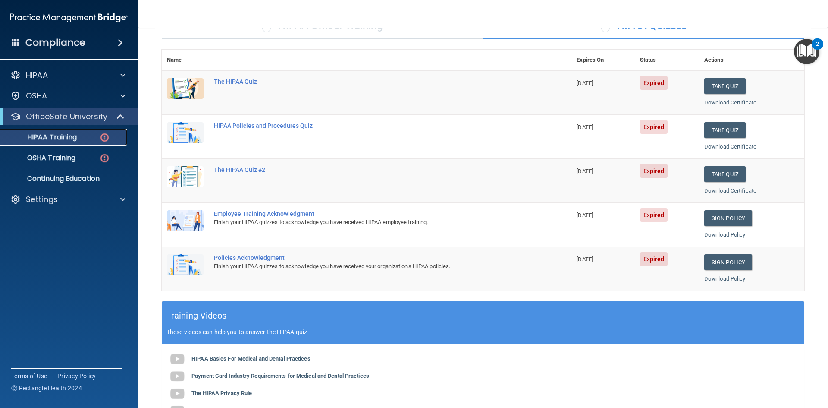
scroll to position [129, 0]
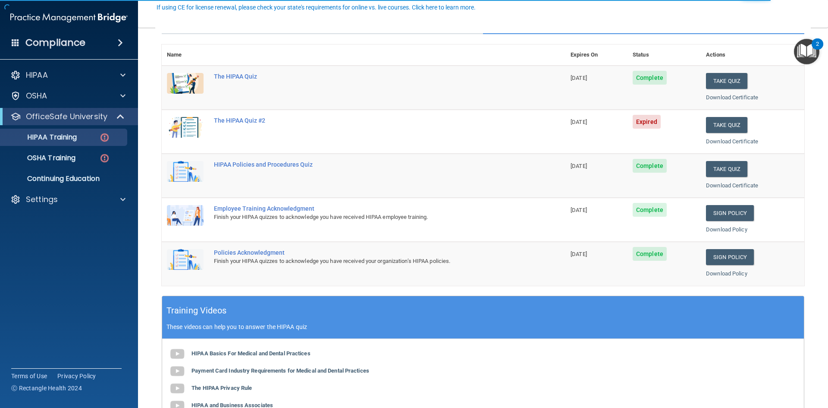
scroll to position [43, 0]
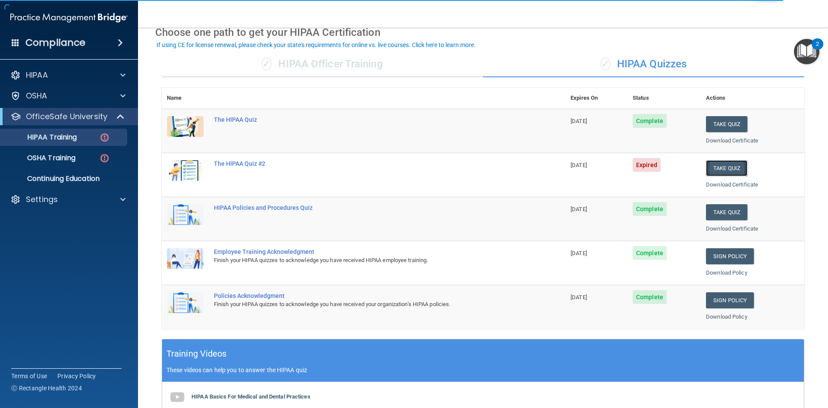
click at [722, 167] on button "Take Quiz" at bounding box center [726, 168] width 41 height 16
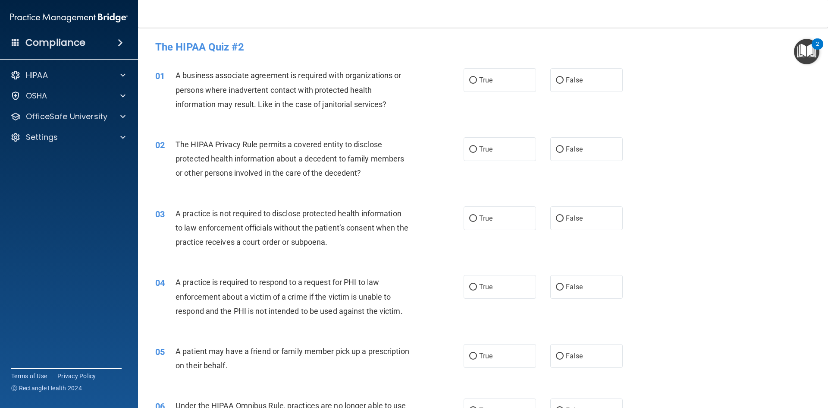
click at [648, 96] on div "01 A business associate agreement is required with organizations or persons whe…" at bounding box center [483, 91] width 669 height 69
click at [579, 82] on label "False" at bounding box center [587, 80] width 72 height 24
click at [564, 82] on input "False" at bounding box center [560, 80] width 8 height 6
radio input "true"
click at [642, 119] on div "01 A business associate agreement is required with organizations or persons whe…" at bounding box center [483, 91] width 669 height 69
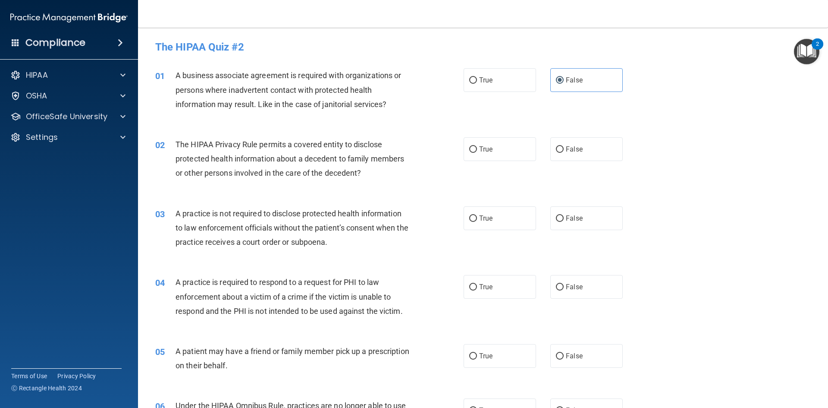
scroll to position [43, 0]
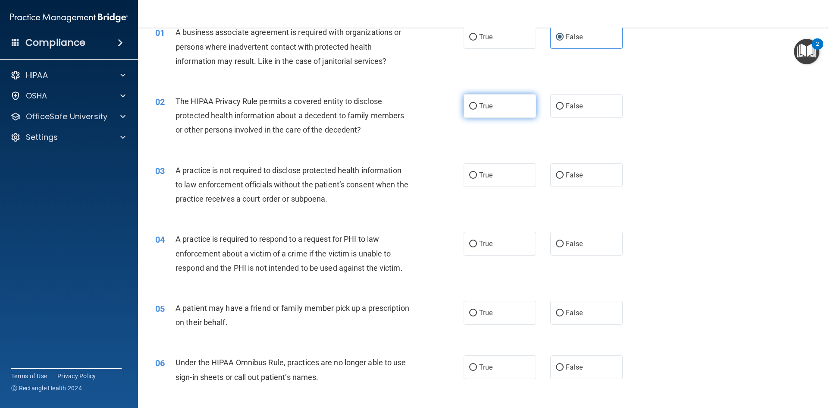
click at [489, 110] on label "True" at bounding box center [500, 106] width 72 height 24
click at [477, 110] on input "True" at bounding box center [473, 106] width 8 height 6
radio input "true"
click at [643, 144] on div "02 The HIPAA Privacy Rule permits a covered entity to disclose protected health…" at bounding box center [483, 117] width 669 height 69
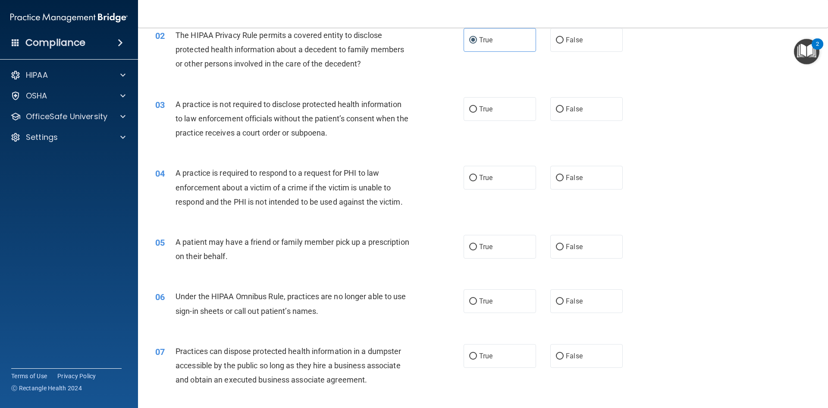
scroll to position [129, 0]
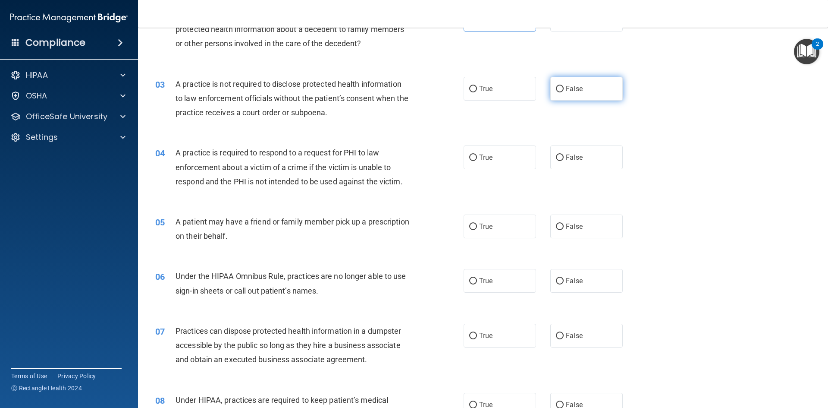
click at [573, 93] on label "False" at bounding box center [587, 89] width 72 height 24
click at [564, 92] on input "False" at bounding box center [560, 89] width 8 height 6
radio input "true"
click at [648, 117] on div "03 A practice is not required to disclose protected health information to law e…" at bounding box center [483, 100] width 669 height 69
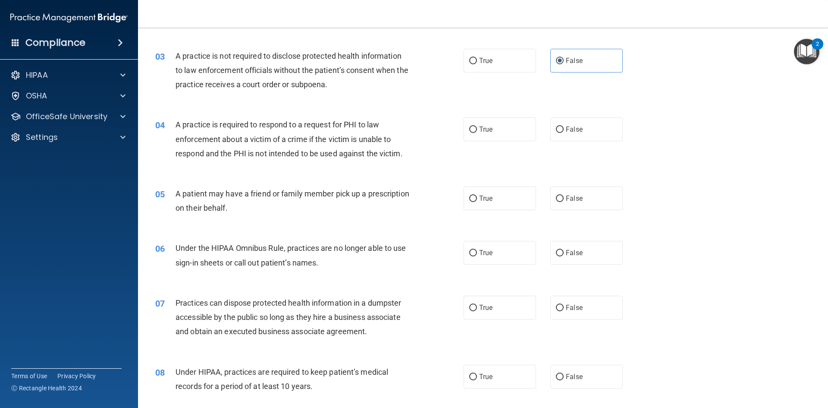
scroll to position [173, 0]
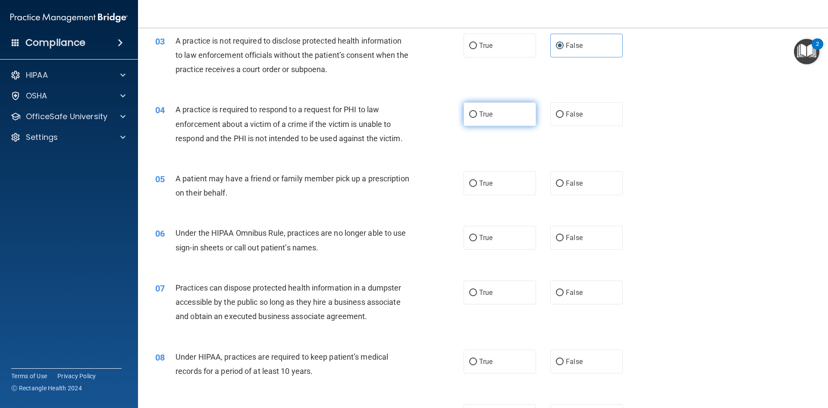
drag, startPoint x: 491, startPoint y: 121, endPoint x: 509, endPoint y: 124, distance: 18.8
click at [491, 122] on label "True" at bounding box center [500, 114] width 72 height 24
click at [477, 118] on input "True" at bounding box center [473, 114] width 8 height 6
radio input "true"
click at [665, 141] on div "04 A practice is required to respond to a request for PHI to law enforcement ab…" at bounding box center [483, 125] width 669 height 69
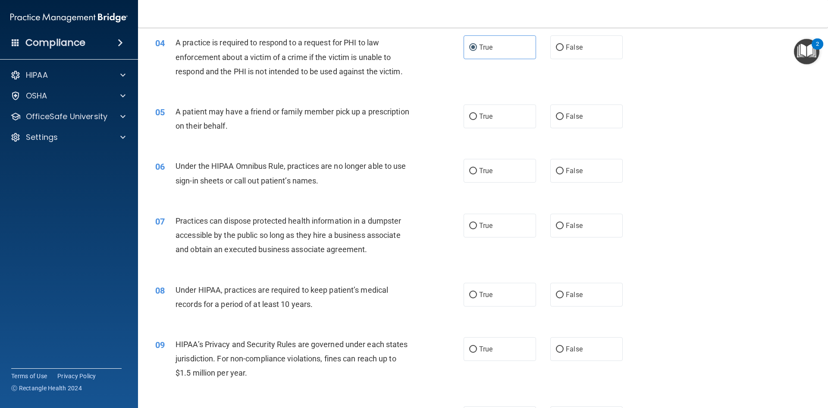
scroll to position [259, 0]
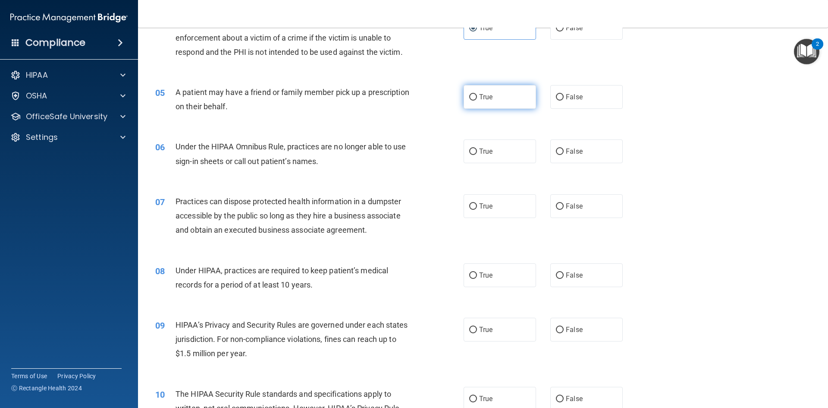
click at [507, 98] on label "True" at bounding box center [500, 97] width 72 height 24
click at [477, 98] on input "True" at bounding box center [473, 97] width 8 height 6
radio input "true"
click at [670, 149] on div "06 Under the HIPAA Omnibus Rule, practices are no longer able to use sign-in sh…" at bounding box center [483, 156] width 669 height 54
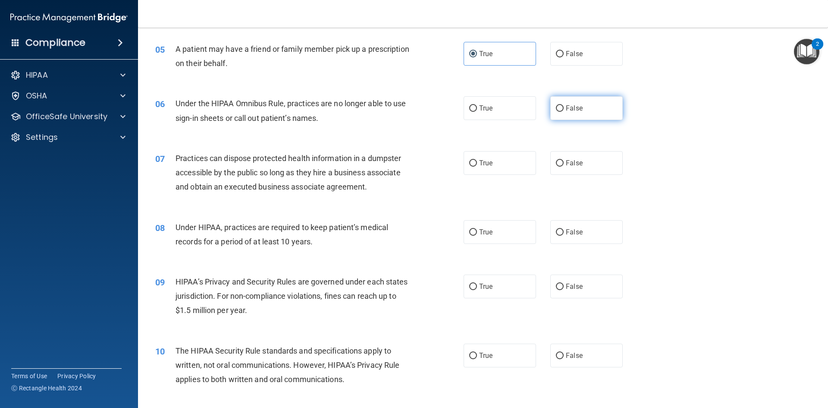
click at [590, 110] on label "False" at bounding box center [587, 108] width 72 height 24
click at [564, 110] on input "False" at bounding box center [560, 108] width 8 height 6
radio input "true"
click at [663, 133] on div "06 Under the HIPAA Omnibus Rule, practices are no longer able to use sign-in sh…" at bounding box center [483, 112] width 669 height 54
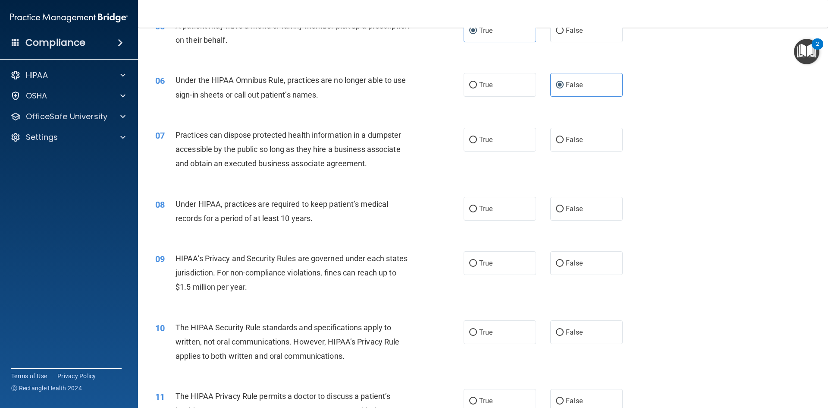
scroll to position [345, 0]
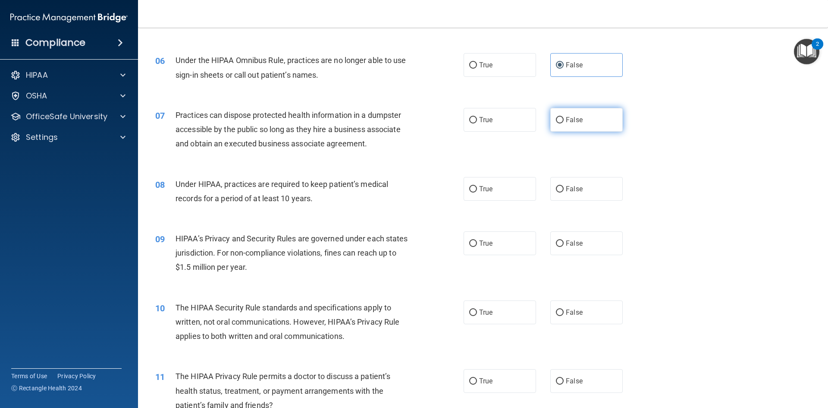
click at [594, 122] on label "False" at bounding box center [587, 120] width 72 height 24
click at [564, 122] on input "False" at bounding box center [560, 120] width 8 height 6
radio input "true"
click at [629, 133] on div "07 Practices can dispose protected health information in a dumpster accessible …" at bounding box center [483, 131] width 669 height 69
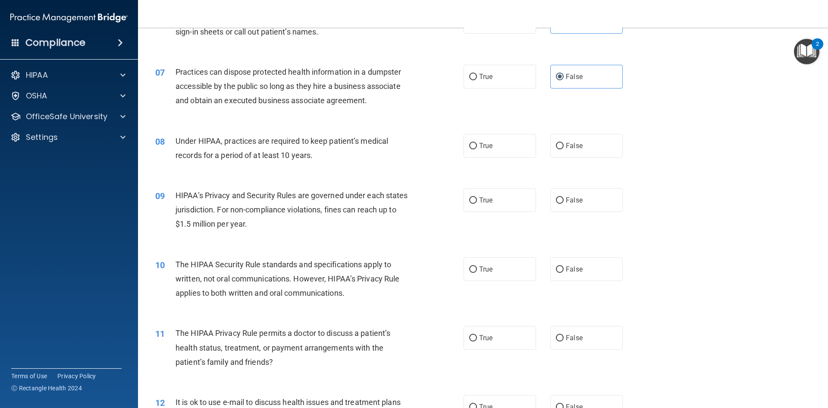
scroll to position [431, 0]
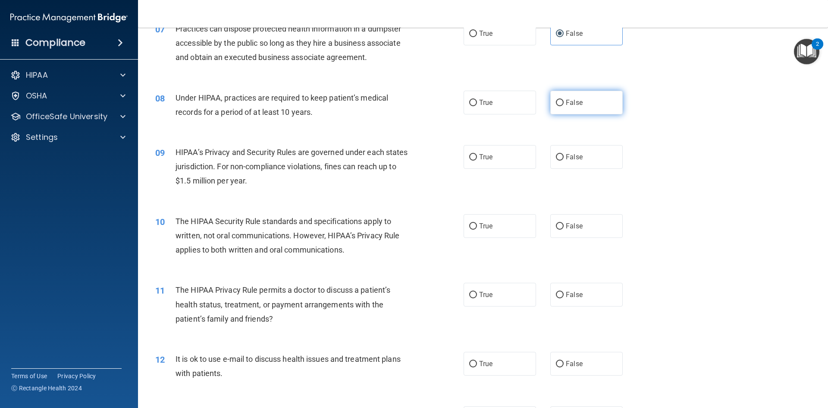
click at [574, 103] on span "False" at bounding box center [574, 102] width 17 height 8
click at [564, 103] on input "False" at bounding box center [560, 103] width 8 height 6
radio input "true"
click at [665, 133] on div "08 Under HIPAA, practices are required to keep patient’s medical records for a …" at bounding box center [483, 107] width 669 height 54
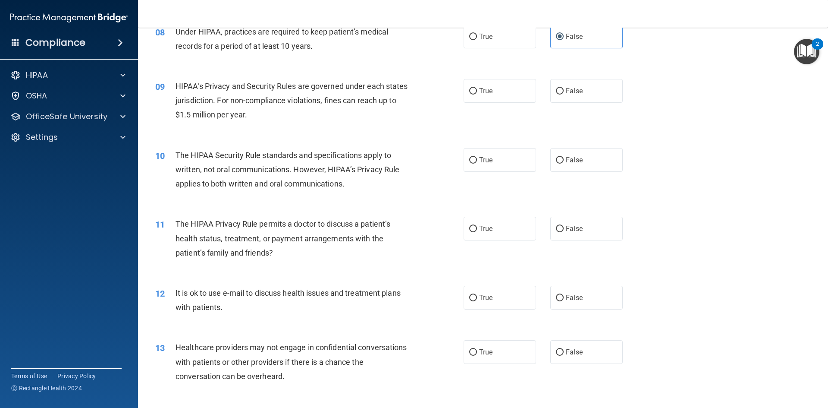
scroll to position [518, 0]
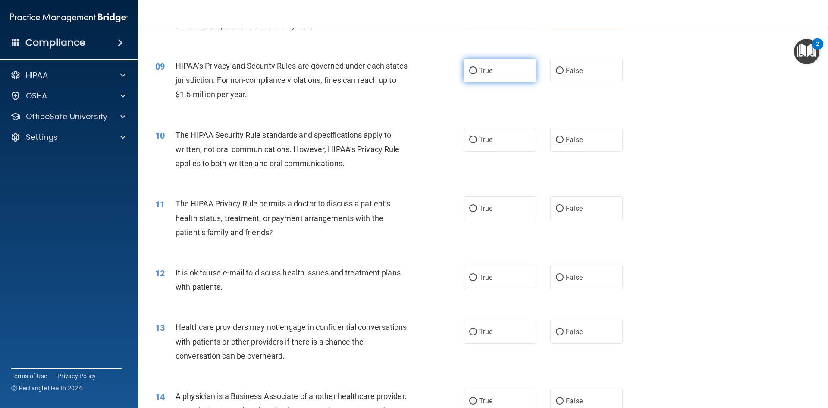
click at [505, 68] on label "True" at bounding box center [500, 71] width 72 height 24
click at [477, 68] on input "True" at bounding box center [473, 71] width 8 height 6
radio input "true"
click at [667, 122] on div "10 The HIPAA Security Rule standards and specifications apply to written, not o…" at bounding box center [483, 151] width 669 height 69
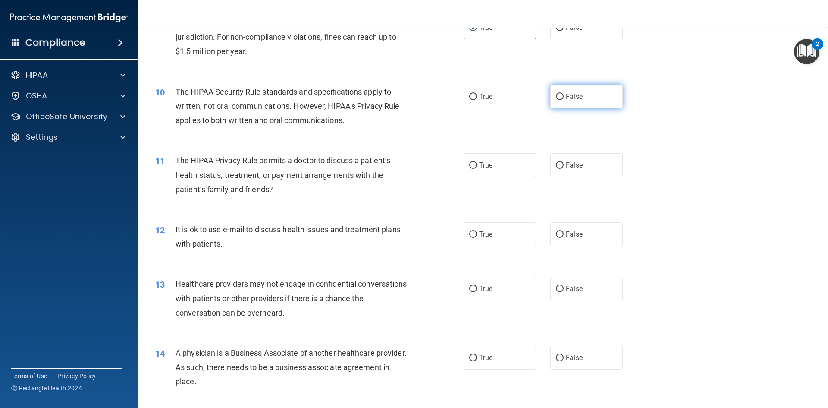
click at [573, 98] on span "False" at bounding box center [574, 96] width 17 height 8
click at [564, 98] on input "False" at bounding box center [560, 97] width 8 height 6
radio input "true"
click at [642, 125] on div "10 The HIPAA Security Rule standards and specifications apply to written, not o…" at bounding box center [483, 108] width 669 height 69
click at [479, 87] on label "True" at bounding box center [500, 97] width 72 height 24
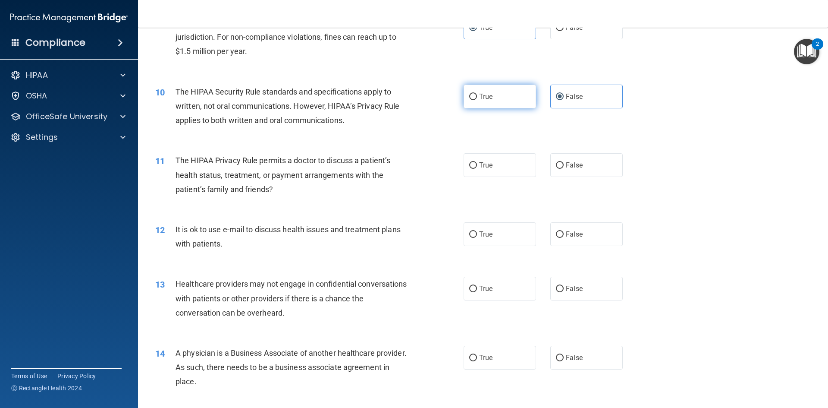
click at [477, 94] on input "True" at bounding box center [473, 97] width 8 height 6
radio input "true"
radio input "false"
click at [667, 117] on div "10 The HIPAA Security Rule standards and specifications apply to written, not o…" at bounding box center [483, 108] width 669 height 69
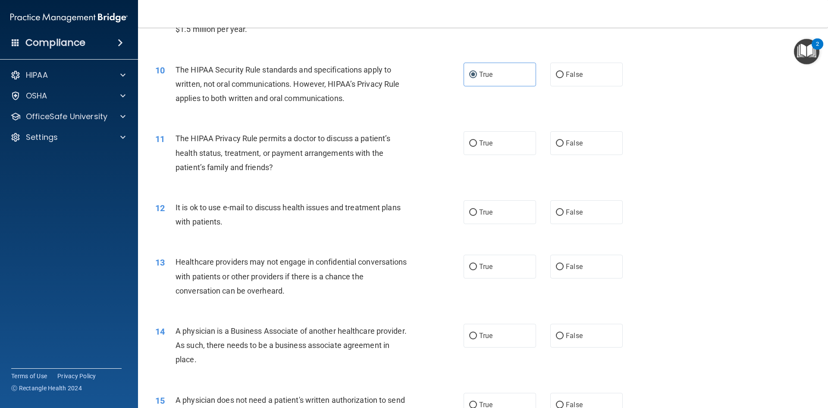
scroll to position [604, 0]
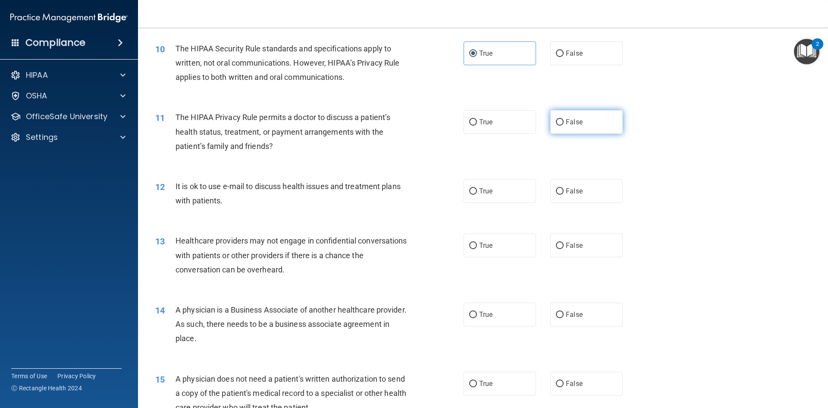
click at [556, 125] on input "False" at bounding box center [560, 122] width 8 height 6
radio input "true"
click at [630, 128] on div "True False" at bounding box center [551, 122] width 174 height 24
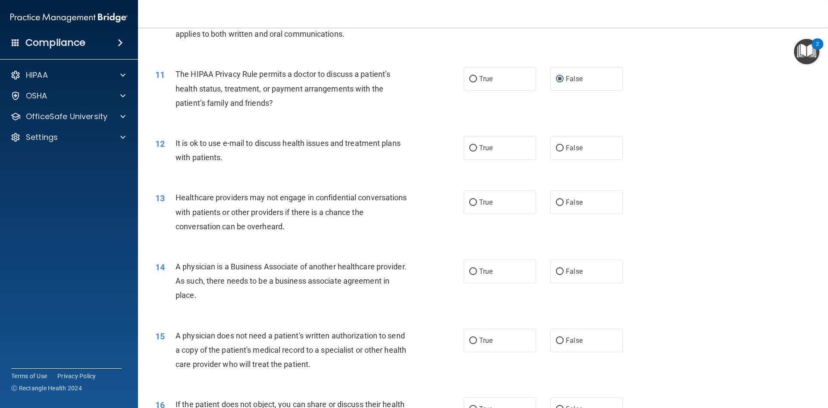
scroll to position [690, 0]
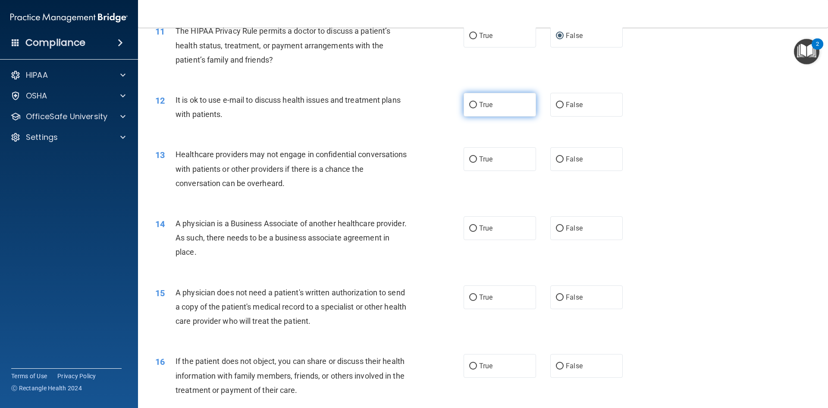
click at [494, 107] on label "True" at bounding box center [500, 105] width 72 height 24
click at [477, 107] on input "True" at bounding box center [473, 105] width 8 height 6
radio input "true"
click at [681, 142] on div "13 Healthcare providers may not engage in confidential conversations with patie…" at bounding box center [483, 170] width 669 height 69
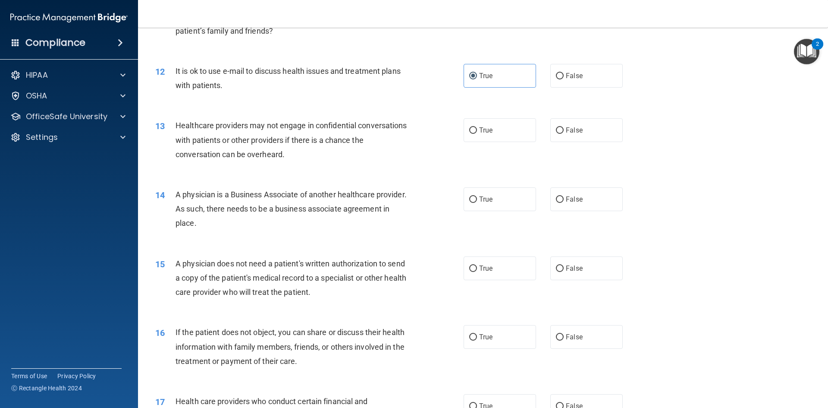
scroll to position [733, 0]
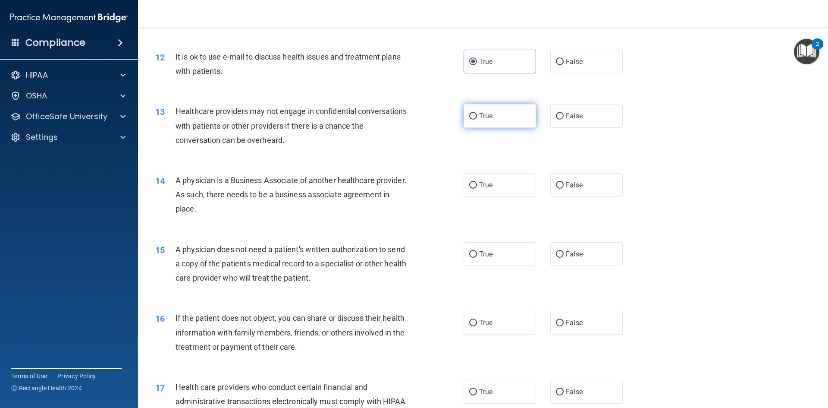
drag, startPoint x: 504, startPoint y: 117, endPoint x: 515, endPoint y: 122, distance: 11.8
click at [505, 117] on label "True" at bounding box center [500, 116] width 72 height 24
click at [477, 117] on input "True" at bounding box center [473, 116] width 8 height 6
radio input "true"
click at [643, 161] on div "13 Healthcare providers may not engage in confidential conversations with patie…" at bounding box center [483, 127] width 669 height 69
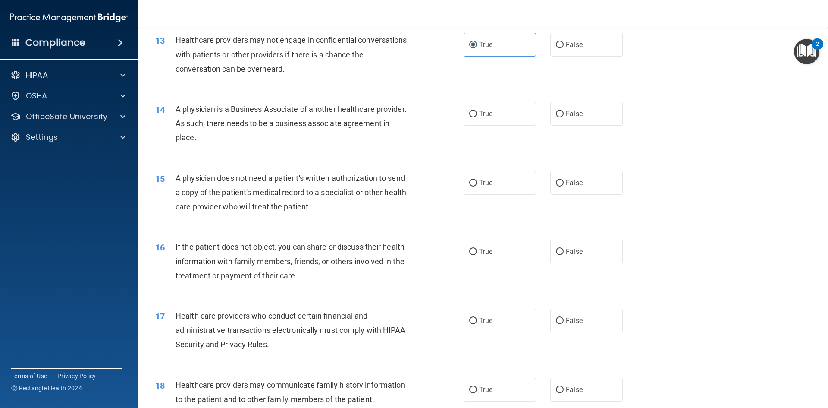
scroll to position [820, 0]
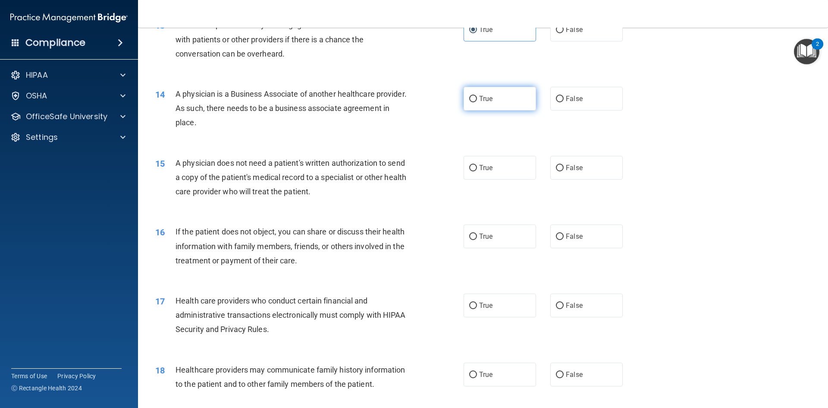
click at [485, 104] on label "True" at bounding box center [500, 99] width 72 height 24
click at [477, 102] on input "True" at bounding box center [473, 99] width 8 height 6
radio input "true"
click at [641, 140] on div "14 A physician is a Business Associate of another healthcare provider. As such,…" at bounding box center [483, 110] width 669 height 69
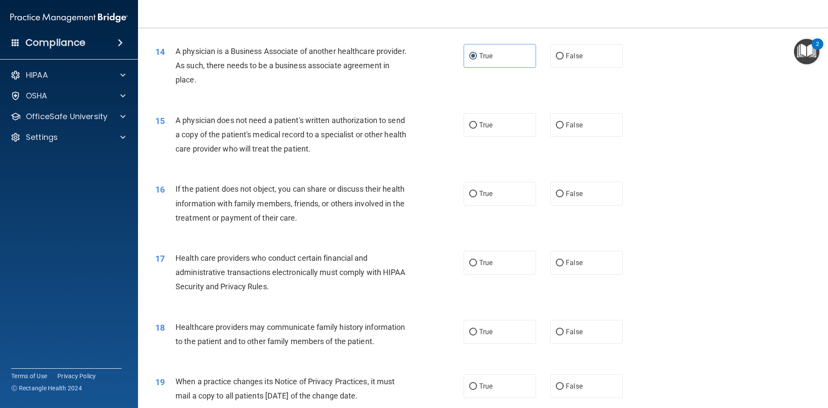
scroll to position [863, 0]
click at [495, 127] on label "True" at bounding box center [500, 125] width 72 height 24
click at [477, 127] on input "True" at bounding box center [473, 125] width 8 height 6
radio input "true"
click at [661, 164] on div "15 A physician does not need a patient's written authorization to send a copy o…" at bounding box center [483, 136] width 669 height 69
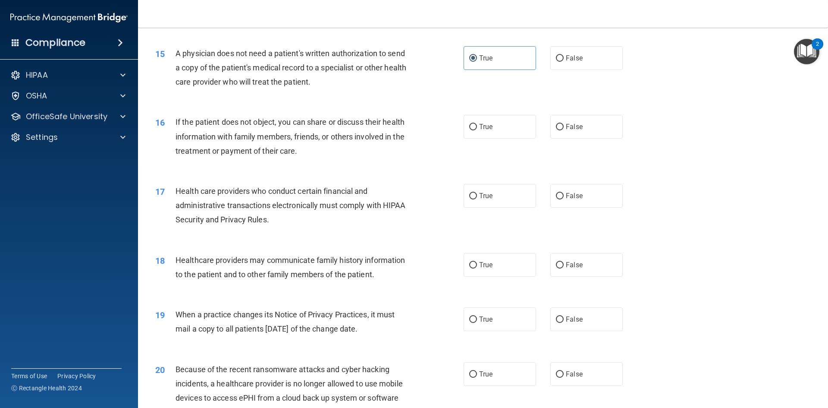
scroll to position [949, 0]
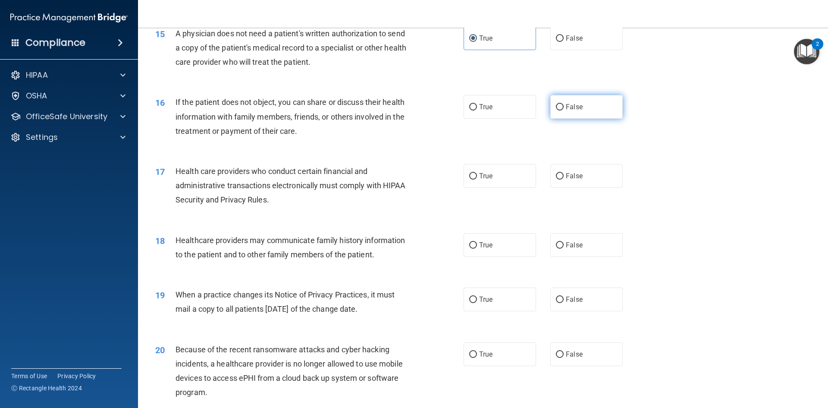
click at [570, 109] on span "False" at bounding box center [574, 107] width 17 height 8
click at [564, 109] on input "False" at bounding box center [560, 107] width 8 height 6
radio input "true"
click at [662, 134] on div "16 If the patient does not object, you can share or discuss their health inform…" at bounding box center [483, 118] width 669 height 69
click at [507, 116] on label "True" at bounding box center [500, 107] width 72 height 24
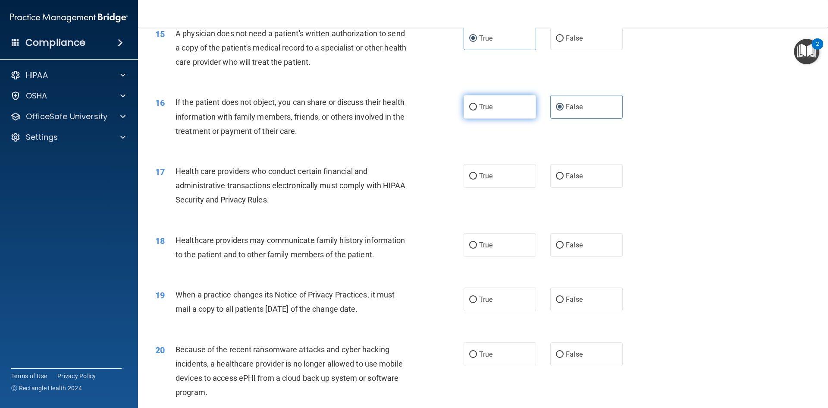
click at [477, 110] on input "True" at bounding box center [473, 107] width 8 height 6
radio input "true"
radio input "false"
drag, startPoint x: 609, startPoint y: 127, endPoint x: 653, endPoint y: 136, distance: 45.0
click at [614, 127] on div "16 If the patient does not object, you can share or discuss their health inform…" at bounding box center [483, 118] width 669 height 69
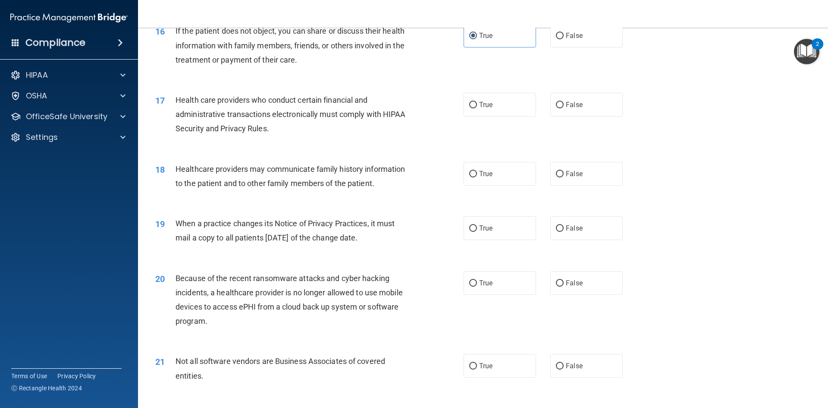
scroll to position [1035, 0]
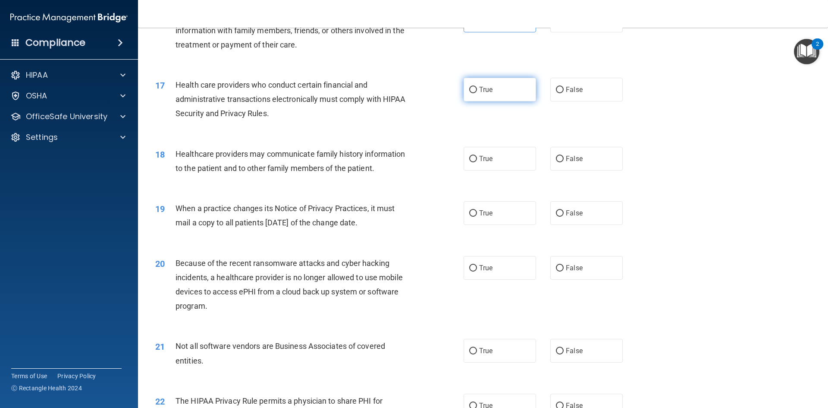
click at [488, 86] on span "True" at bounding box center [485, 89] width 13 height 8
click at [477, 87] on input "True" at bounding box center [473, 90] width 8 height 6
radio input "true"
click at [647, 115] on div "17 Health care providers who conduct certain financial and administrative trans…" at bounding box center [483, 101] width 669 height 69
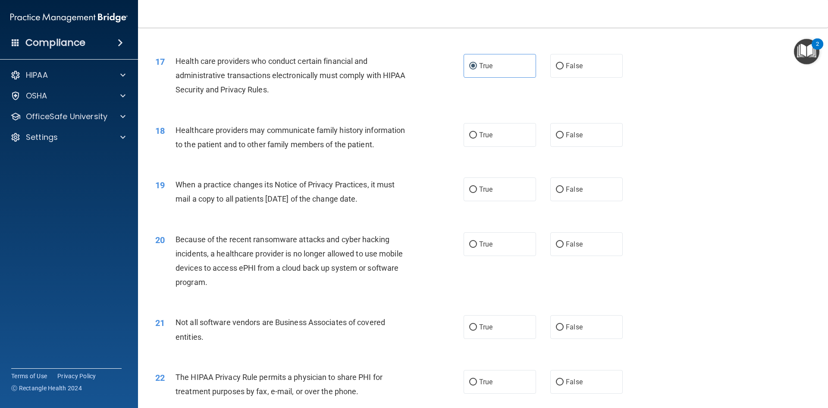
scroll to position [1079, 0]
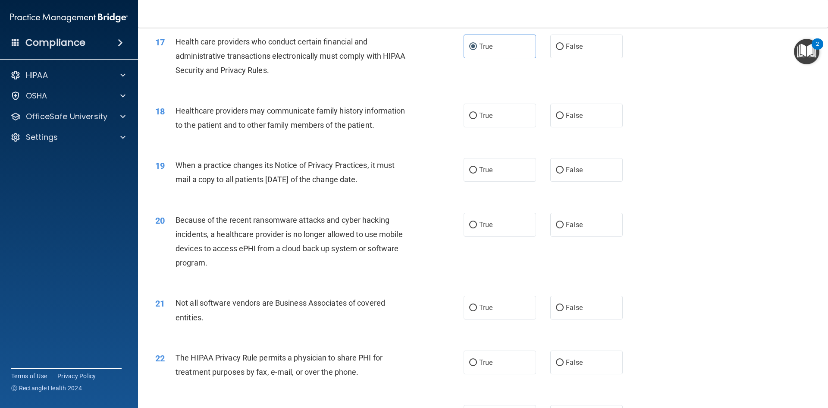
drag, startPoint x: 580, startPoint y: 120, endPoint x: 623, endPoint y: 118, distance: 42.7
click at [580, 120] on label "False" at bounding box center [587, 116] width 72 height 24
click at [564, 119] on input "False" at bounding box center [560, 116] width 8 height 6
radio input "true"
click at [664, 118] on div "18 Healthcare providers may communicate family history information to the patie…" at bounding box center [483, 120] width 669 height 54
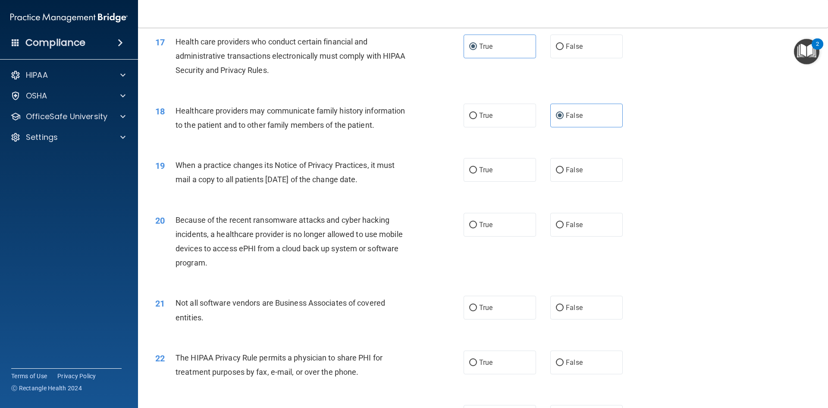
scroll to position [1122, 0]
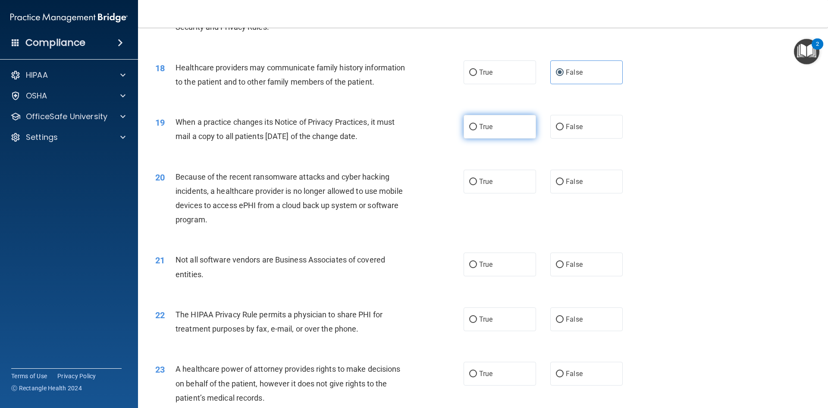
click at [502, 125] on label "True" at bounding box center [500, 127] width 72 height 24
click at [477, 125] on input "True" at bounding box center [473, 127] width 8 height 6
radio input "true"
click at [669, 131] on div "19 When a practice changes its Notice of Privacy Practices, it must mail a copy…" at bounding box center [483, 131] width 669 height 54
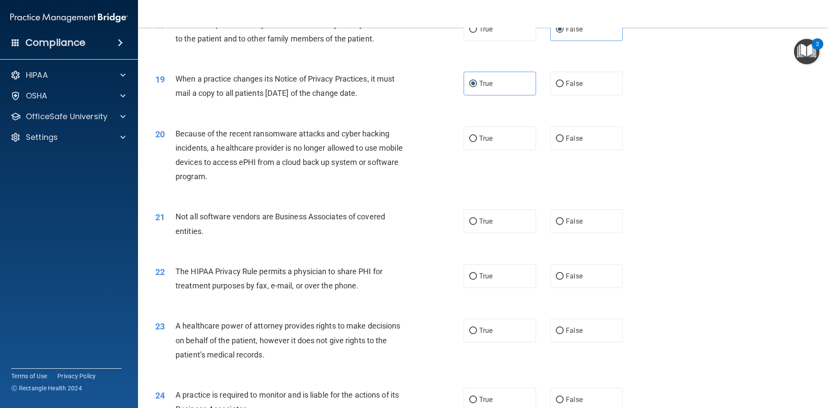
scroll to position [1208, 0]
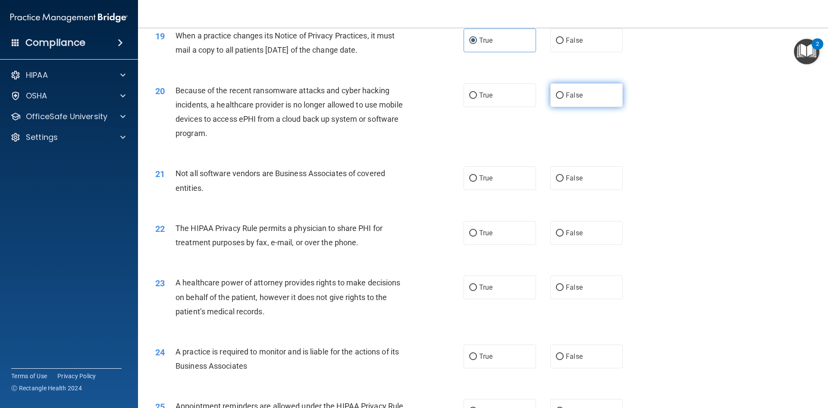
drag, startPoint x: 577, startPoint y: 100, endPoint x: 619, endPoint y: 111, distance: 43.4
click at [579, 100] on label "False" at bounding box center [587, 95] width 72 height 24
click at [564, 99] on input "False" at bounding box center [560, 95] width 8 height 6
radio input "true"
drag, startPoint x: 624, startPoint y: 115, endPoint x: 667, endPoint y: 121, distance: 43.6
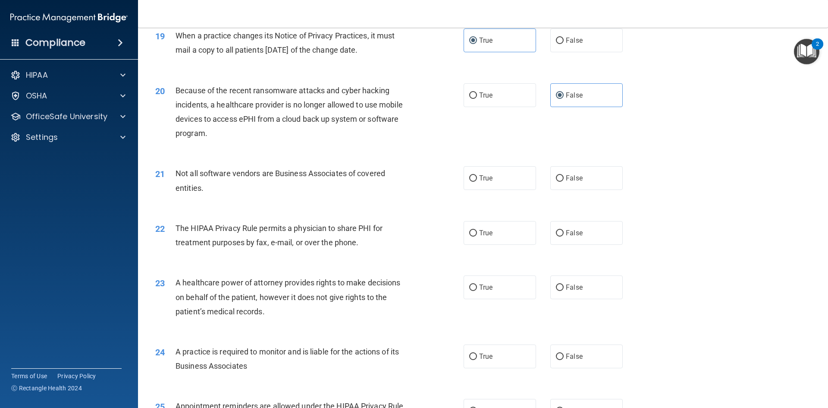
click at [626, 115] on div "20 Because of the recent ransomware attacks and cyber hacking incidents, a heal…" at bounding box center [483, 113] width 669 height 83
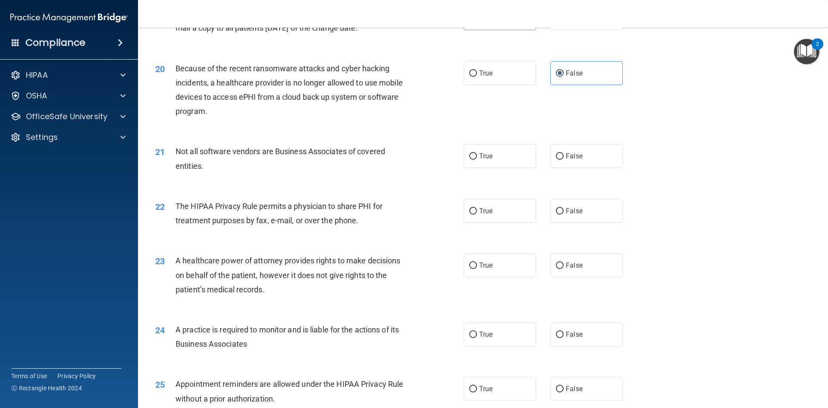
scroll to position [1251, 0]
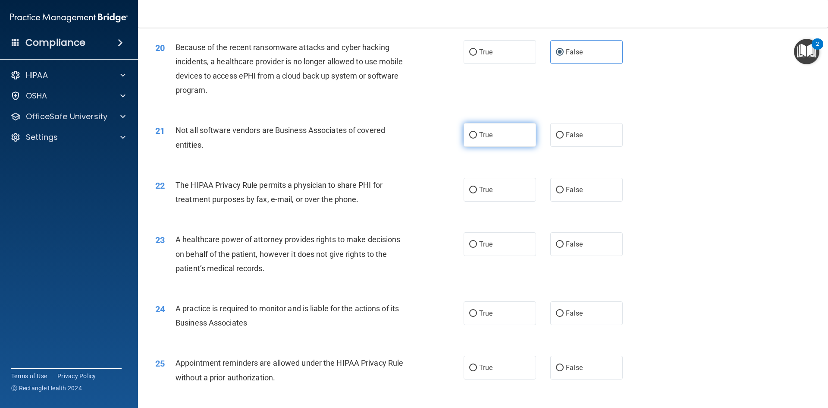
click at [494, 138] on label "True" at bounding box center [500, 135] width 72 height 24
click at [477, 138] on input "True" at bounding box center [473, 135] width 8 height 6
radio input "true"
click at [656, 139] on div "21 Not all software vendors are Business Associates of covered entities. True F…" at bounding box center [483, 139] width 669 height 54
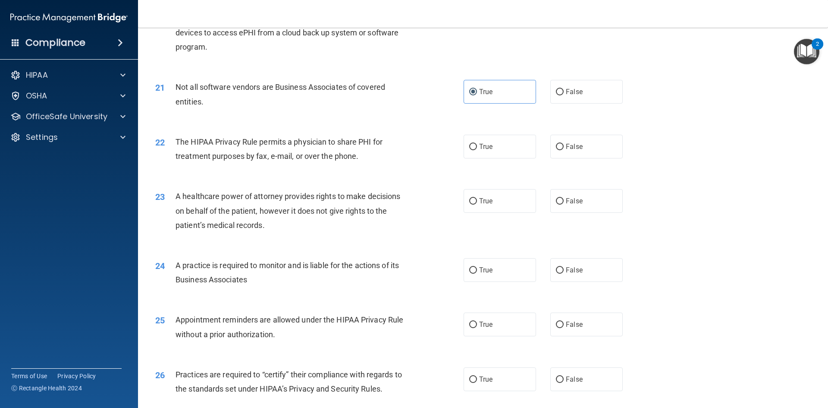
scroll to position [1338, 0]
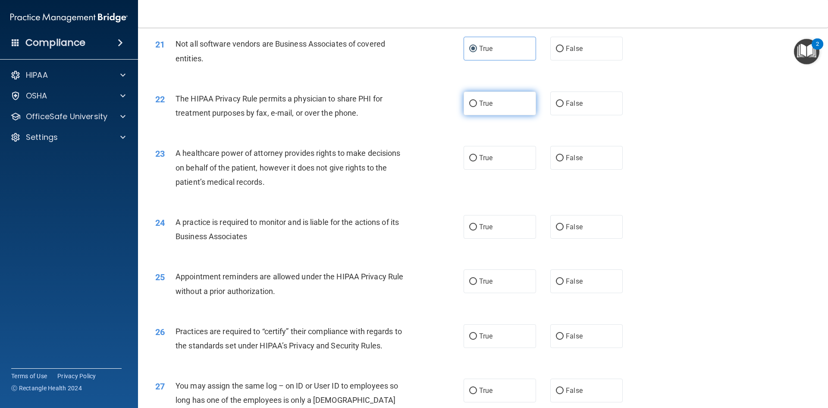
click at [495, 106] on label "True" at bounding box center [500, 103] width 72 height 24
click at [477, 106] on input "True" at bounding box center [473, 104] width 8 height 6
radio input "true"
click at [649, 109] on div "22 The HIPAA Privacy Rule permits a physician to share PHI for treatment purpos…" at bounding box center [483, 108] width 669 height 54
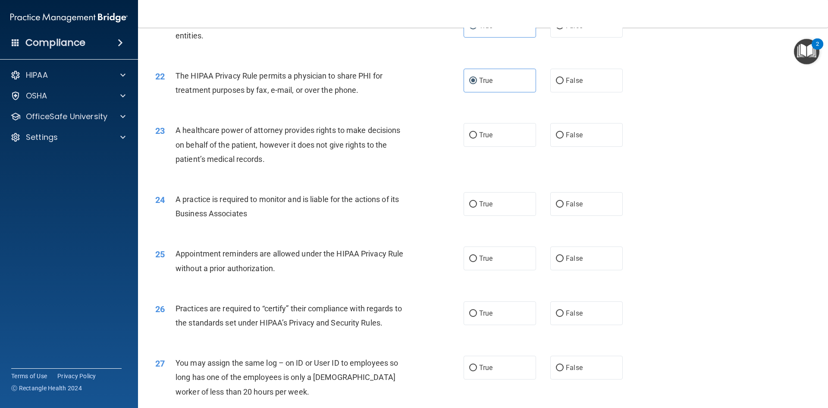
scroll to position [1381, 0]
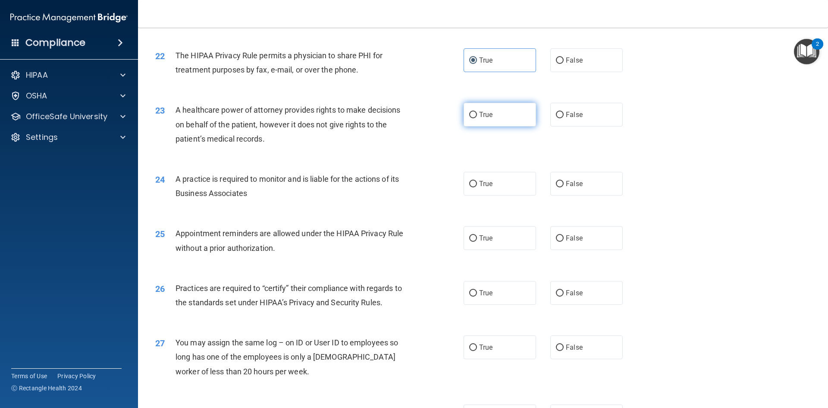
click at [489, 120] on label "True" at bounding box center [500, 115] width 72 height 24
click at [477, 118] on input "True" at bounding box center [473, 115] width 8 height 6
radio input "true"
click at [633, 132] on div "23 A healthcare power of attorney provides rights to make decisions on behalf o…" at bounding box center [483, 126] width 669 height 69
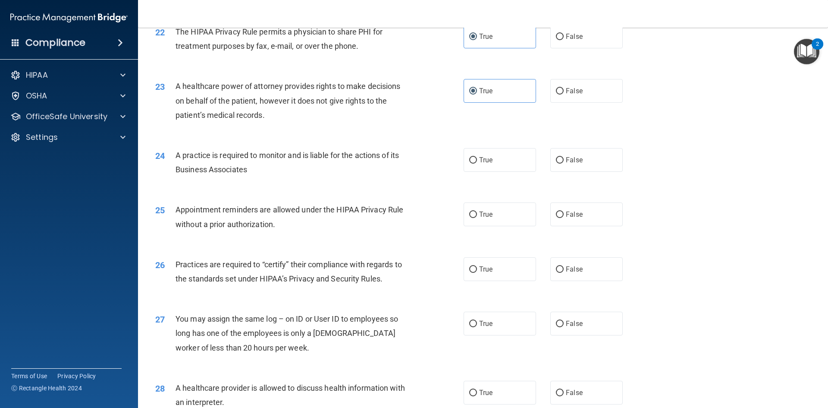
scroll to position [1424, 0]
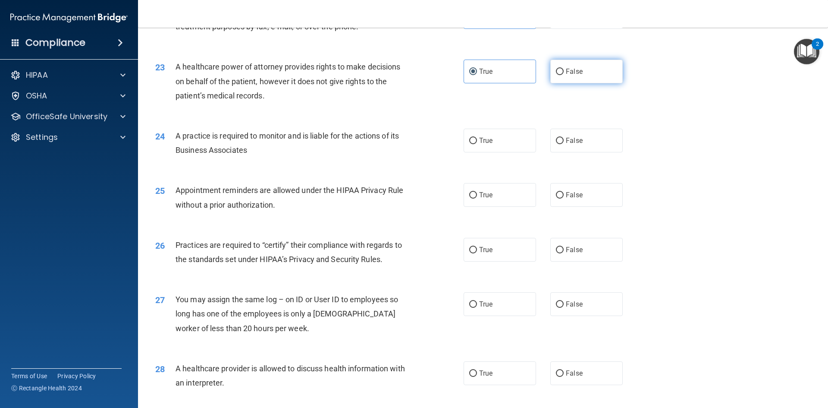
click at [587, 80] on label "False" at bounding box center [587, 72] width 72 height 24
click at [564, 75] on input "False" at bounding box center [560, 72] width 8 height 6
radio input "true"
radio input "false"
click at [637, 107] on div "23 A healthcare power of attorney provides rights to make decisions on behalf o…" at bounding box center [483, 83] width 669 height 69
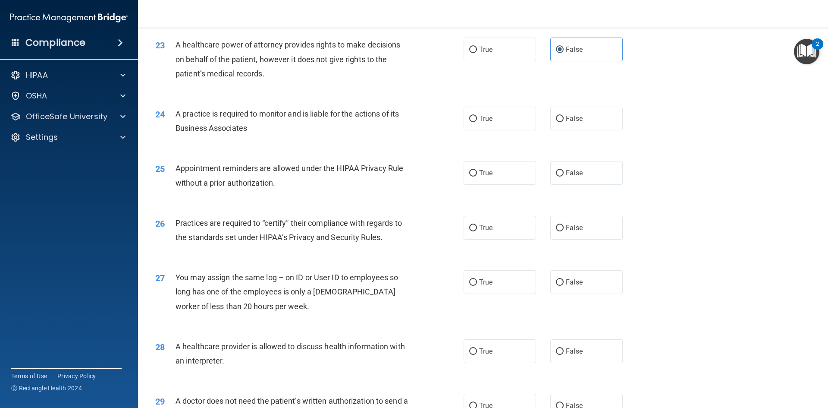
scroll to position [1467, 0]
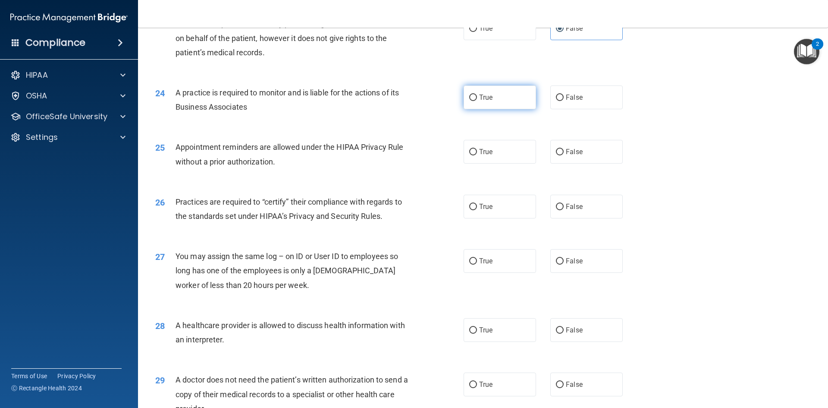
click at [504, 98] on label "True" at bounding box center [500, 97] width 72 height 24
click at [477, 98] on input "True" at bounding box center [473, 97] width 8 height 6
radio input "true"
click at [633, 135] on div "25 Appointment reminders are allowed under the HIPAA Privacy Rule without a pri…" at bounding box center [483, 156] width 669 height 54
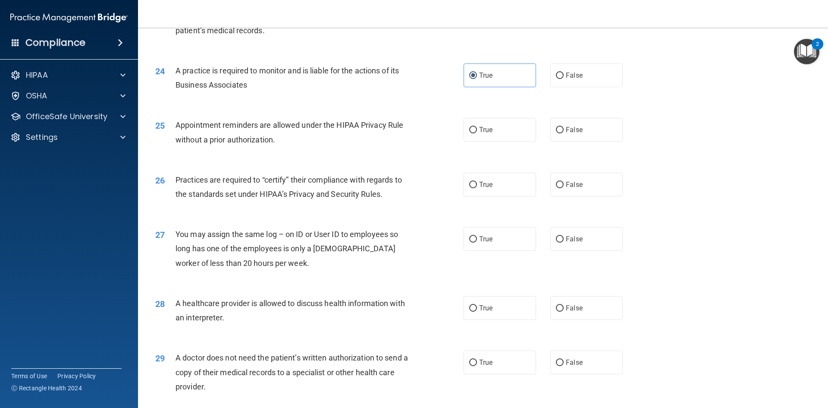
scroll to position [1510, 0]
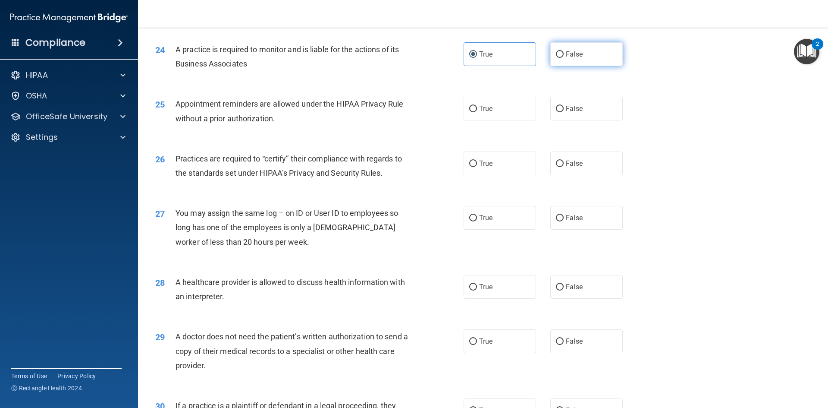
click at [566, 60] on label "False" at bounding box center [587, 54] width 72 height 24
click at [564, 58] on input "False" at bounding box center [560, 54] width 8 height 6
radio input "true"
radio input "false"
click at [632, 98] on div "True False" at bounding box center [551, 109] width 174 height 24
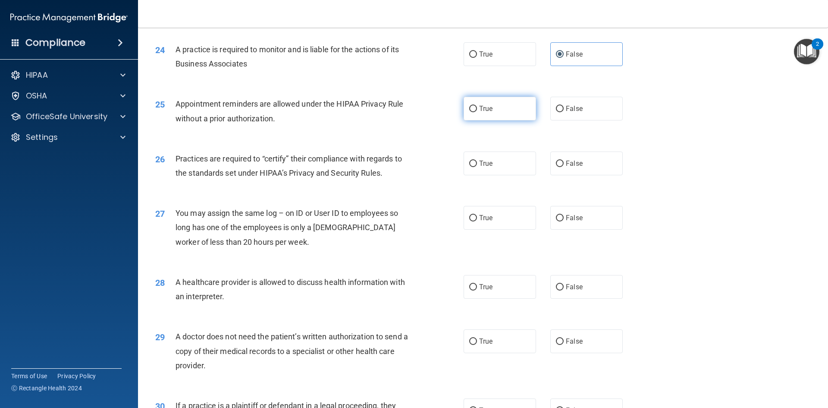
click at [508, 102] on label "True" at bounding box center [500, 109] width 72 height 24
click at [477, 106] on input "True" at bounding box center [473, 109] width 8 height 6
radio input "true"
click at [649, 115] on div "25 Appointment reminders are allowed under the HIPAA Privacy Rule without a pri…" at bounding box center [483, 113] width 669 height 54
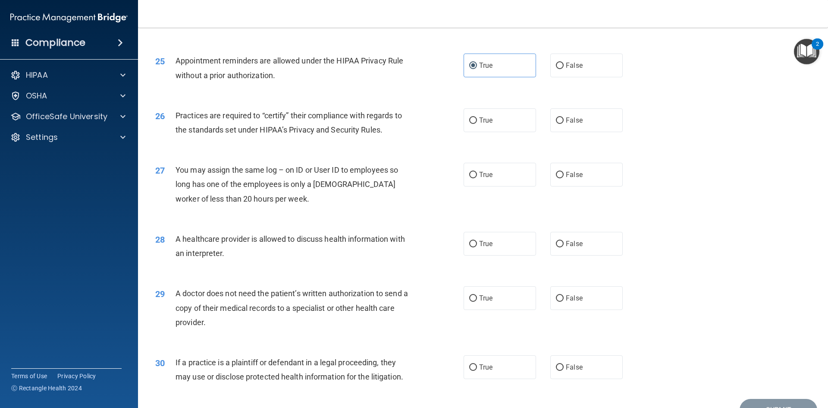
scroll to position [1596, 0]
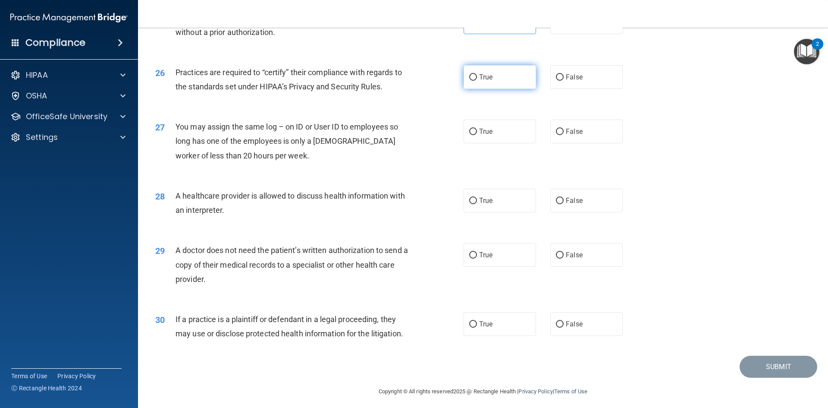
click at [482, 80] on span "True" at bounding box center [485, 77] width 13 height 8
click at [477, 80] on input "True" at bounding box center [473, 77] width 8 height 6
radio input "true"
click at [577, 131] on span "False" at bounding box center [574, 131] width 17 height 8
click at [564, 131] on input "False" at bounding box center [560, 132] width 8 height 6
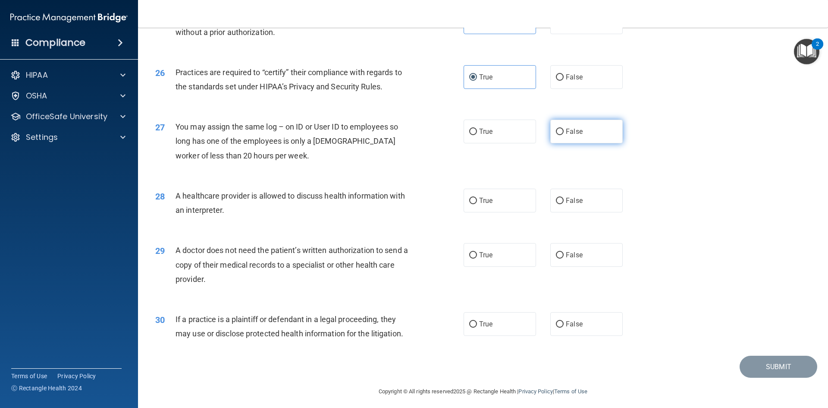
radio input "true"
click at [652, 147] on div "27 You may assign the same log – on ID or User ID to employees so long has one …" at bounding box center [483, 143] width 669 height 69
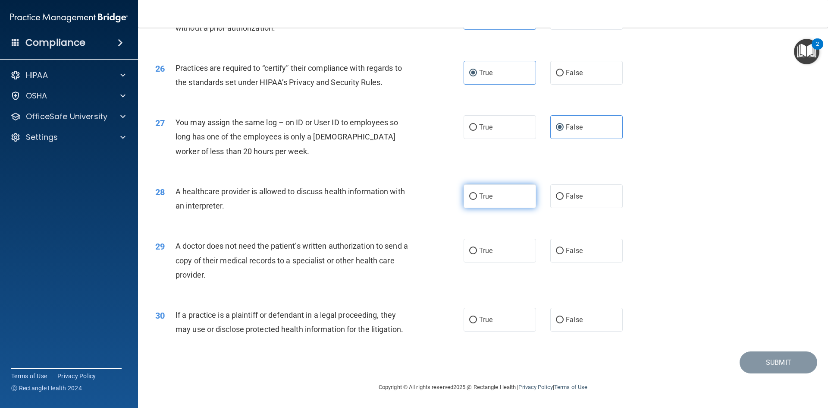
click at [511, 201] on label "True" at bounding box center [500, 196] width 72 height 24
click at [477, 200] on input "True" at bounding box center [473, 196] width 8 height 6
radio input "true"
click at [488, 252] on span "True" at bounding box center [485, 250] width 13 height 8
click at [477, 252] on input "True" at bounding box center [473, 251] width 8 height 6
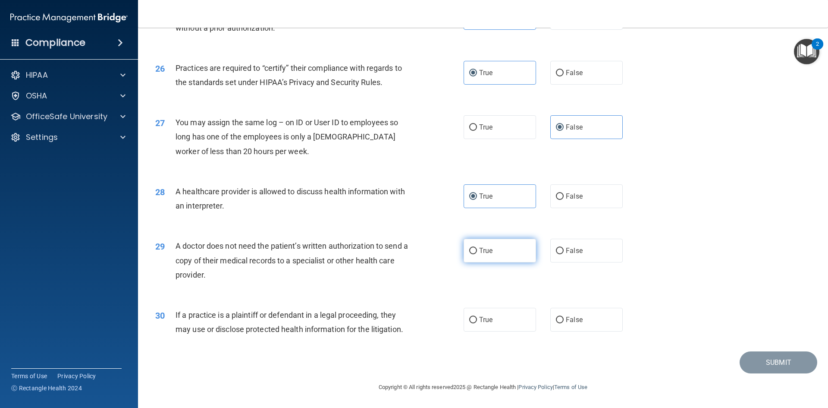
radio input "true"
click at [483, 321] on span "True" at bounding box center [485, 319] width 13 height 8
click at [477, 321] on input "True" at bounding box center [473, 320] width 8 height 6
radio input "true"
click at [747, 361] on button "Submit" at bounding box center [779, 362] width 78 height 22
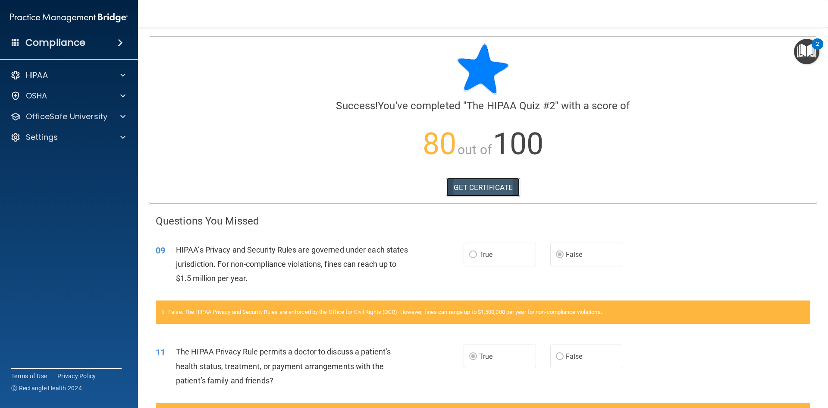
click at [490, 195] on link "GET CERTIFICATE" at bounding box center [484, 187] width 74 height 19
click at [36, 115] on p "OfficeSafe University" at bounding box center [67, 116] width 82 height 10
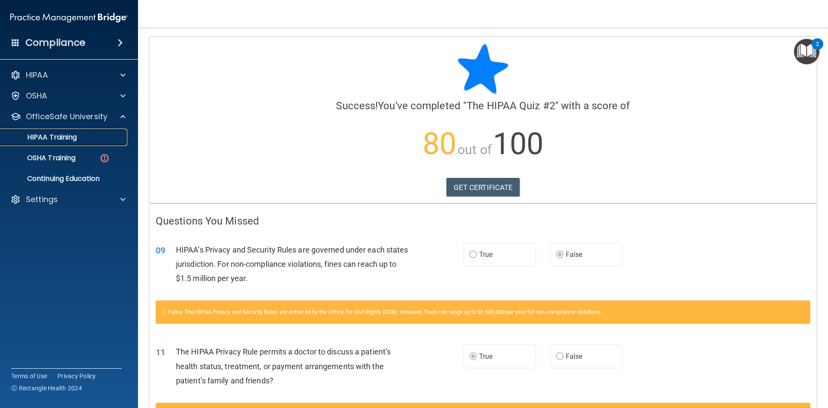
click at [43, 138] on p "HIPAA Training" at bounding box center [41, 137] width 71 height 9
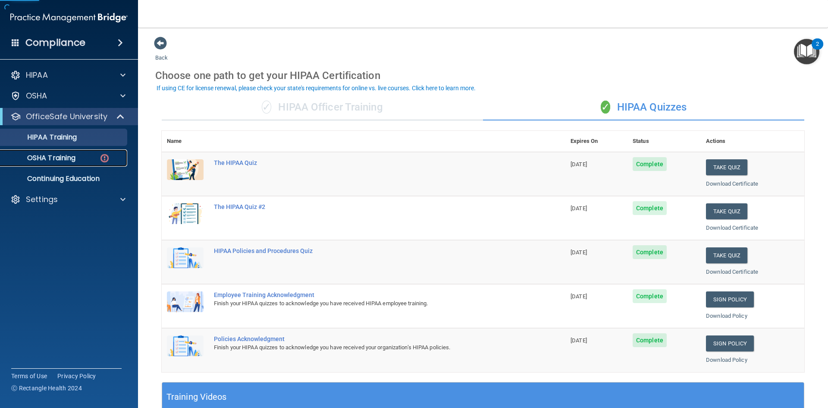
click at [47, 155] on p "OSHA Training" at bounding box center [41, 158] width 70 height 9
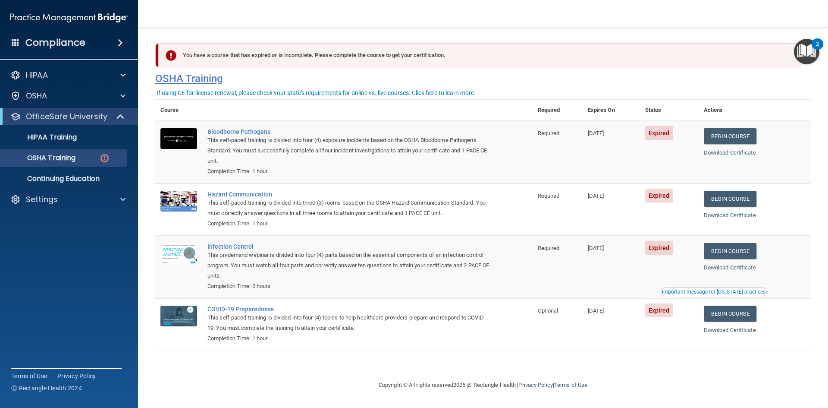
click at [757, 83] on h4 "OSHA Training" at bounding box center [483, 78] width 656 height 12
